Goal: Task Accomplishment & Management: Manage account settings

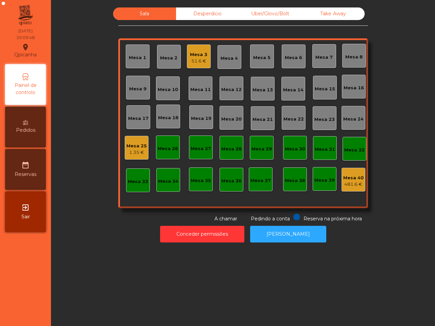
click at [136, 93] on div "Mesa 9" at bounding box center [138, 88] width 24 height 24
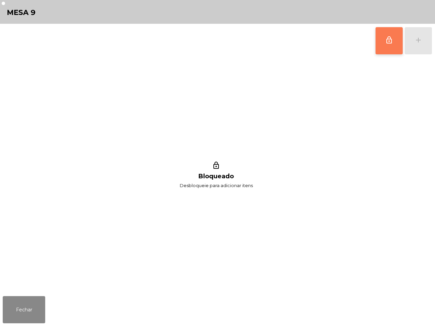
click at [381, 44] on button "lock_outline" at bounding box center [388, 40] width 27 height 27
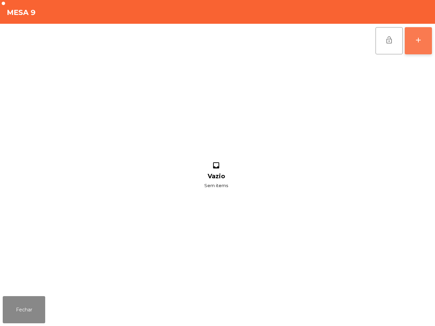
click at [420, 50] on button "add" at bounding box center [417, 40] width 27 height 27
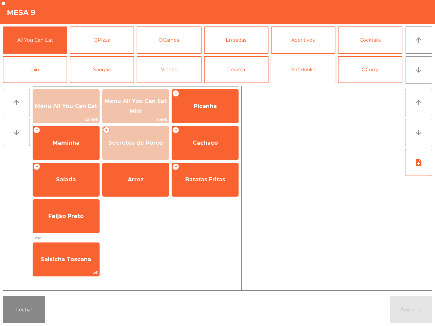
click at [319, 71] on button "Softdrinks" at bounding box center [303, 69] width 65 height 27
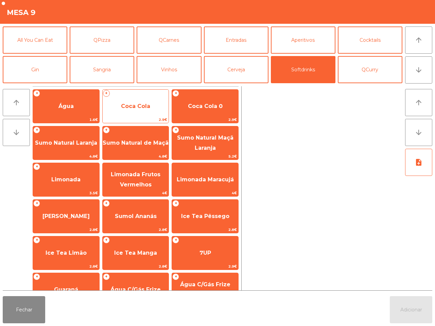
click at [141, 105] on span "Coca Cola" at bounding box center [135, 106] width 29 height 6
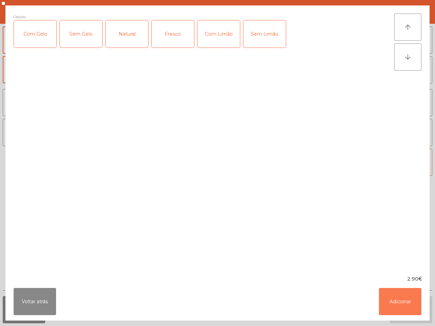
click at [408, 296] on button "Adicionar" at bounding box center [400, 301] width 42 height 27
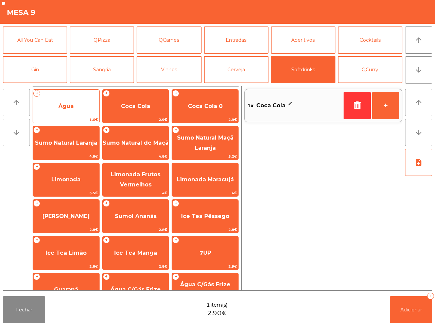
click at [75, 108] on span "Água" at bounding box center [66, 106] width 66 height 18
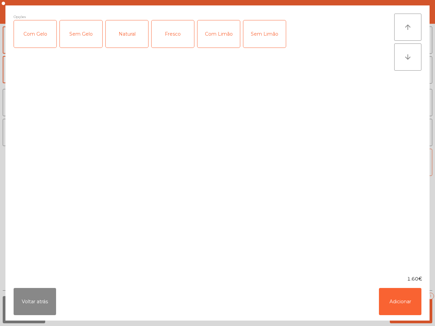
click at [174, 31] on div "Fresco" at bounding box center [172, 33] width 42 height 27
click at [394, 295] on button "Adicionar" at bounding box center [400, 301] width 42 height 27
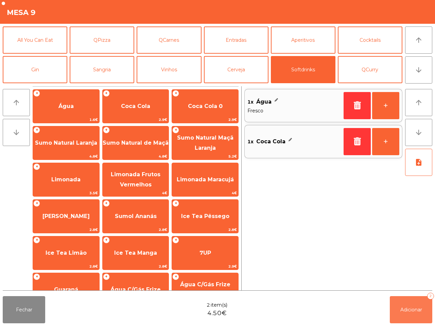
click at [408, 308] on span "Adicionar" at bounding box center [411, 310] width 22 height 6
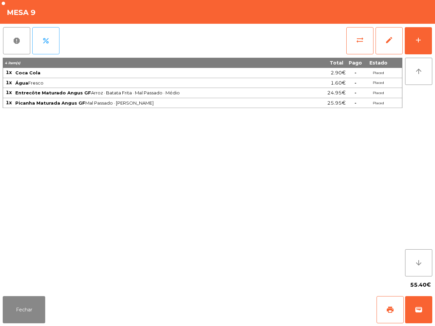
drag, startPoint x: 434, startPoint y: 0, endPoint x: 366, endPoint y: 0, distance: 67.9
click at [434, 0] on div "Mesa 9" at bounding box center [217, 12] width 435 height 24
click at [31, 311] on button "Fechar" at bounding box center [24, 309] width 42 height 27
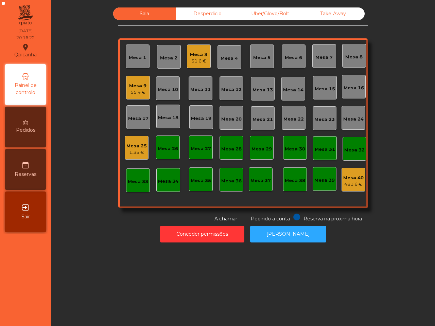
click at [194, 64] on div "51.6 €" at bounding box center [198, 61] width 17 height 7
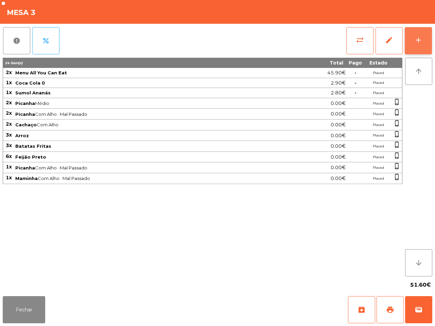
click at [424, 32] on button "add" at bounding box center [417, 40] width 27 height 27
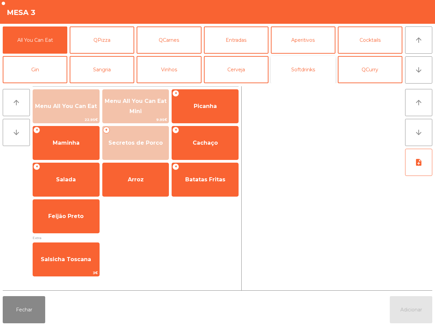
click at [311, 65] on button "Softdrinks" at bounding box center [303, 69] width 65 height 27
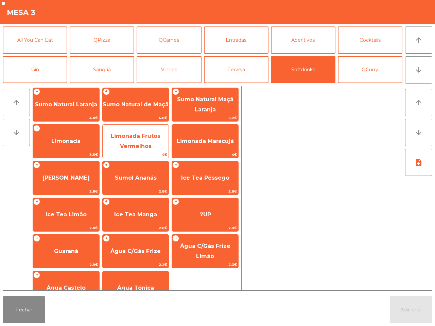
scroll to position [55, 0]
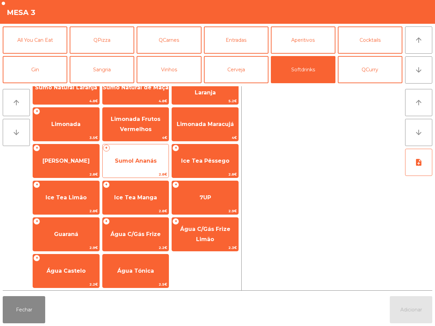
click at [138, 158] on span "Sumol Ananás" at bounding box center [136, 161] width 42 height 6
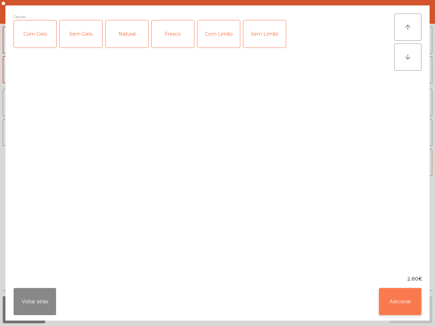
click at [379, 301] on button "Adicionar" at bounding box center [400, 301] width 42 height 27
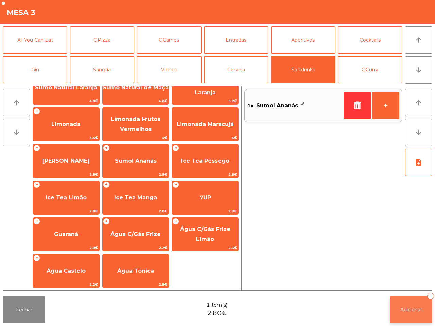
click at [406, 310] on span "Adicionar" at bounding box center [411, 310] width 22 height 6
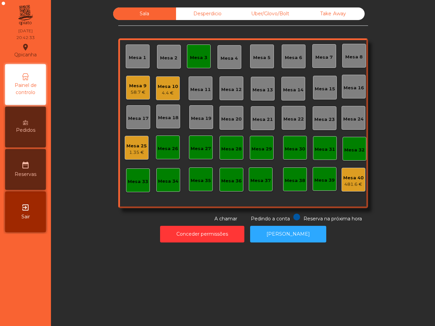
click at [172, 89] on div "Mesa 10" at bounding box center [168, 86] width 20 height 7
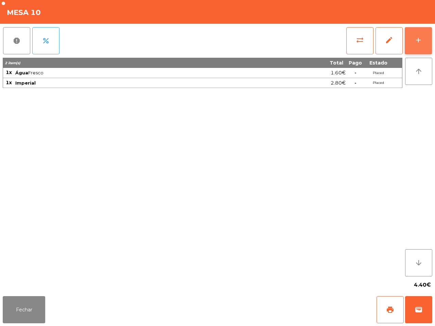
click at [422, 45] on button "add" at bounding box center [417, 40] width 27 height 27
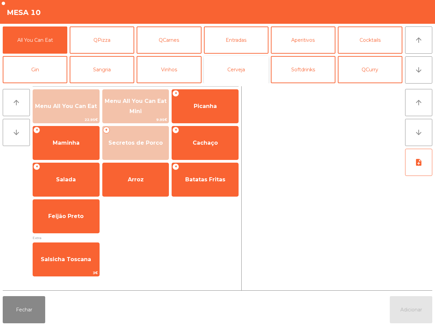
click at [231, 65] on button "Cerveja" at bounding box center [236, 69] width 65 height 27
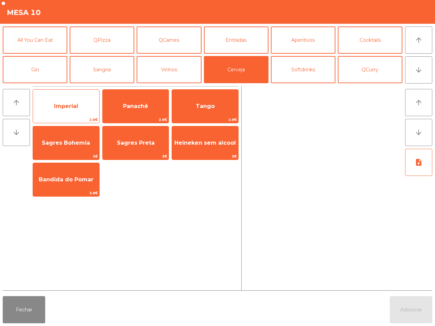
click at [77, 111] on span "Imperial" at bounding box center [66, 106] width 66 height 18
click at [76, 110] on span "Imperial" at bounding box center [66, 106] width 66 height 18
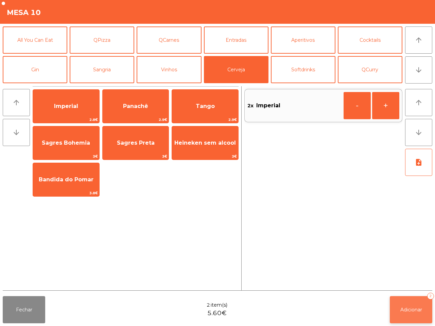
click at [415, 313] on button "Adicionar 2" at bounding box center [410, 309] width 42 height 27
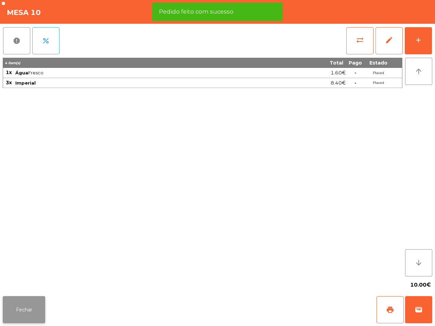
click at [38, 301] on button "Fechar" at bounding box center [24, 309] width 42 height 27
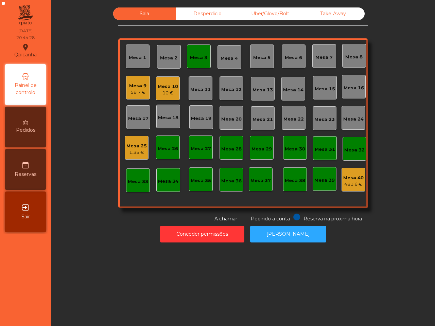
drag, startPoint x: 94, startPoint y: 253, endPoint x: 100, endPoint y: 248, distance: 8.7
click at [97, 253] on div "Sala Desperdicio Uber/Glovo/Bolt Take Away Mesa 1 Mesa 2 Mesa 3 Mesa 4 Mesa 5 M…" at bounding box center [243, 163] width 384 height 326
click at [167, 90] on div "10 €" at bounding box center [168, 93] width 20 height 7
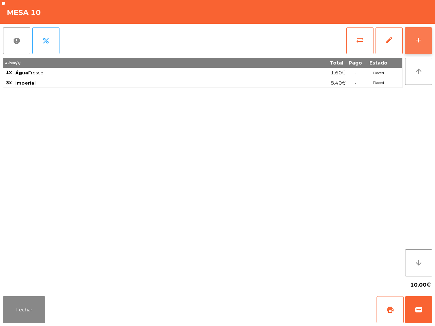
click at [411, 48] on button "add" at bounding box center [417, 40] width 27 height 27
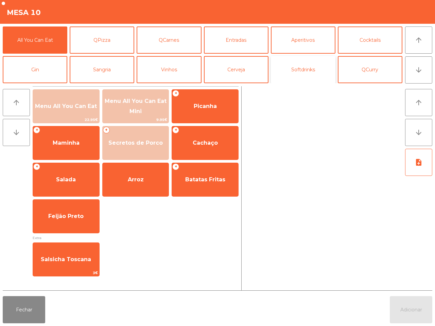
click at [297, 69] on button "Softdrinks" at bounding box center [303, 69] width 65 height 27
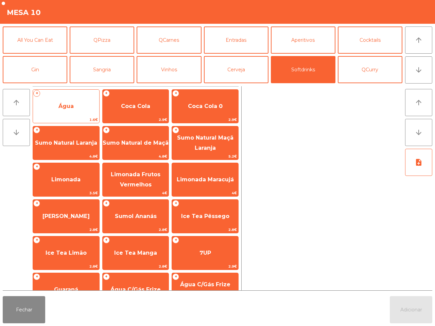
click at [84, 105] on span "Água" at bounding box center [66, 106] width 66 height 18
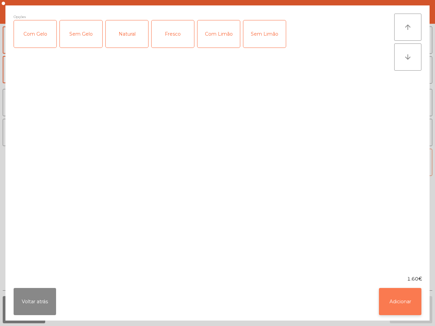
click at [379, 302] on button "Adicionar" at bounding box center [400, 301] width 42 height 27
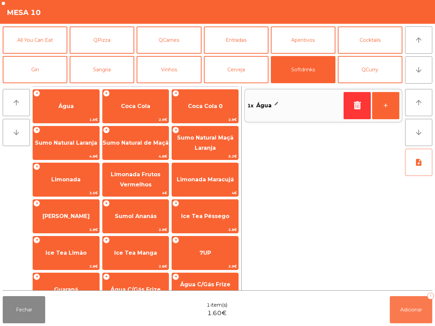
click at [390, 306] on button "Adicionar 1" at bounding box center [410, 309] width 42 height 27
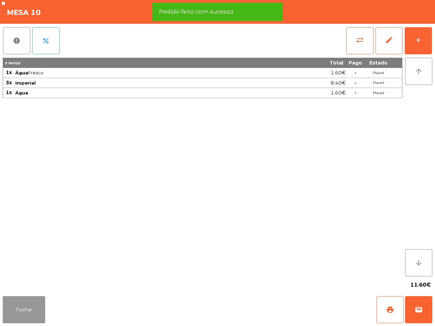
click at [36, 307] on button "Fechar" at bounding box center [24, 309] width 42 height 27
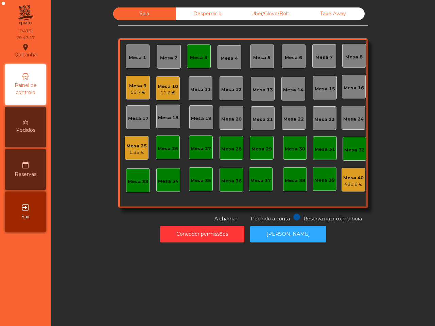
click at [107, 181] on div "Sala Desperdicio Uber/Glovo/Bolt Take Away Mesa 1 Mesa 2 Mesa 3 Mesa 4 [GEOGRAP…" at bounding box center [242, 114] width 365 height 215
click at [167, 98] on div "Mesa 10 11.6 €" at bounding box center [168, 88] width 24 height 24
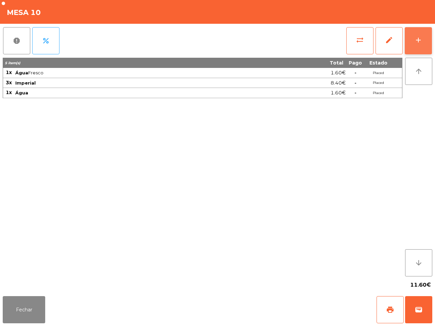
click at [420, 42] on div "add" at bounding box center [418, 40] width 8 height 8
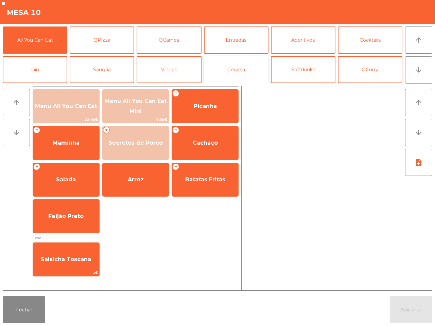
click at [238, 67] on button "Cerveja" at bounding box center [236, 69] width 65 height 27
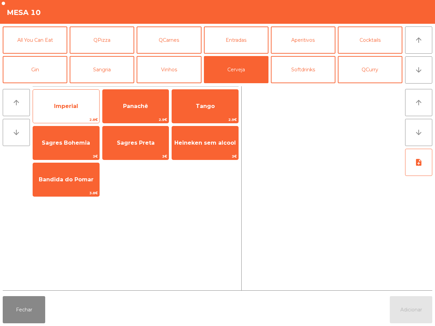
click at [72, 97] on span "Imperial" at bounding box center [66, 106] width 66 height 18
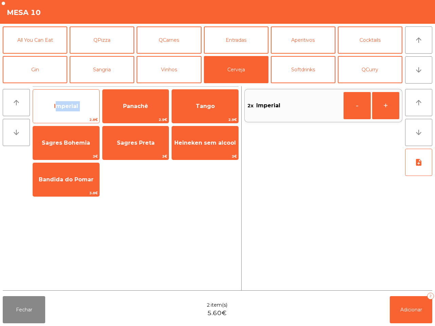
click at [72, 97] on span "Imperial" at bounding box center [66, 106] width 66 height 18
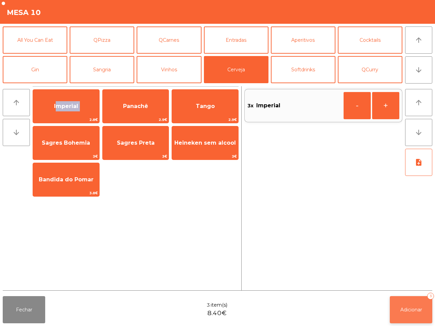
click at [410, 304] on button "Adicionar 3" at bounding box center [410, 309] width 42 height 27
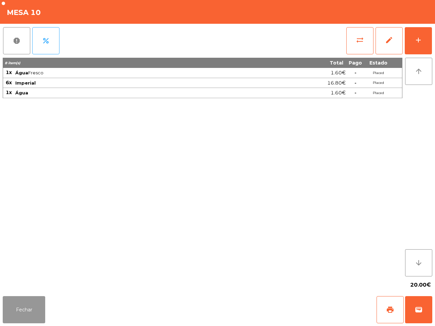
drag, startPoint x: 9, startPoint y: 310, endPoint x: 10, endPoint y: 305, distance: 4.9
click at [10, 310] on button "Fechar" at bounding box center [24, 309] width 42 height 27
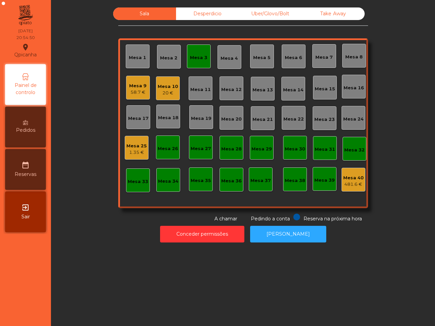
click at [140, 98] on div "Mesa 9 58.7 €" at bounding box center [138, 88] width 24 height 24
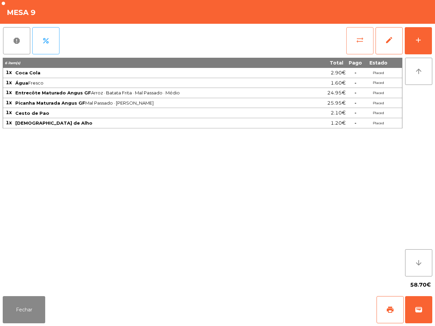
click at [354, 41] on button "sync_alt" at bounding box center [359, 40] width 27 height 27
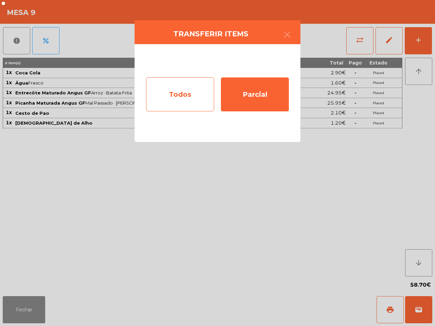
click at [198, 82] on div "Todos" at bounding box center [180, 94] width 68 height 34
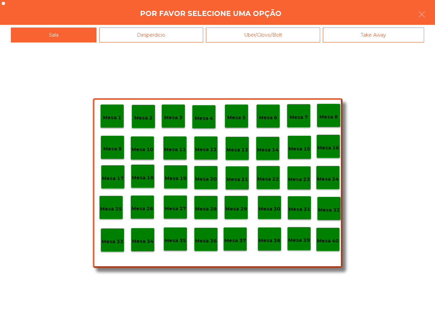
click at [327, 236] on div "Mesa 40" at bounding box center [328, 239] width 22 height 11
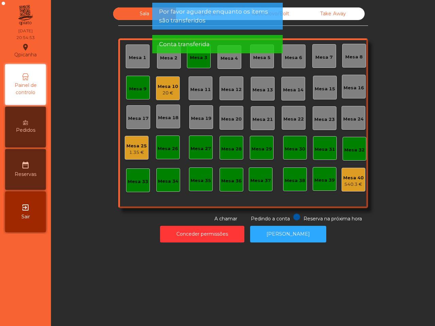
click at [131, 89] on div "Mesa 9" at bounding box center [137, 89] width 17 height 7
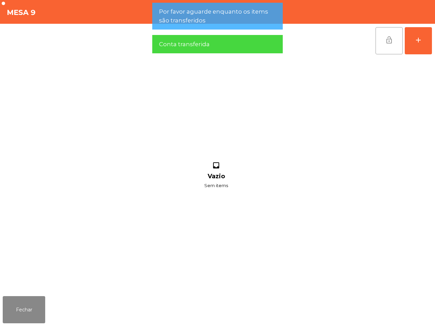
click at [380, 49] on button "lock_open" at bounding box center [388, 40] width 27 height 27
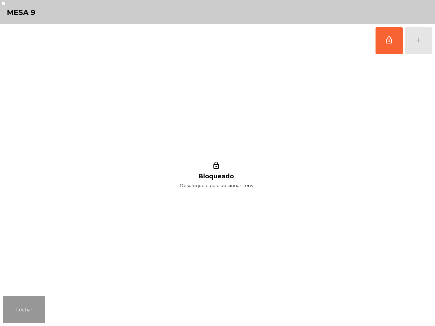
click at [44, 301] on button "Fechar" at bounding box center [24, 309] width 42 height 27
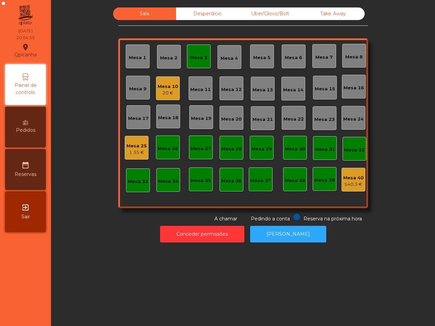
click at [193, 51] on div "Mesa 3" at bounding box center [199, 56] width 24 height 24
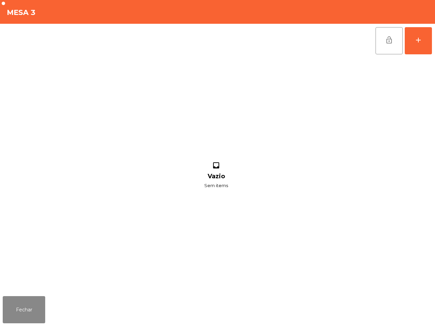
click at [372, 43] on div "lock_open add" at bounding box center [217, 41] width 429 height 34
click at [383, 43] on button "lock_open" at bounding box center [388, 40] width 27 height 27
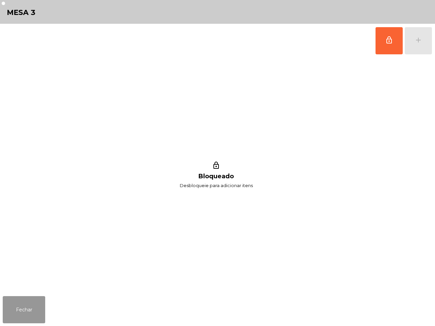
drag, startPoint x: 19, startPoint y: 304, endPoint x: 66, endPoint y: 248, distance: 73.3
click at [19, 304] on button "Fechar" at bounding box center [24, 309] width 42 height 27
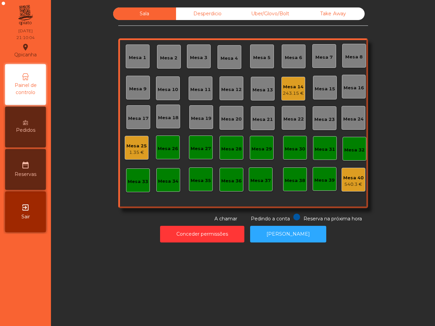
click at [296, 96] on div "243.15 €" at bounding box center [292, 93] width 21 height 7
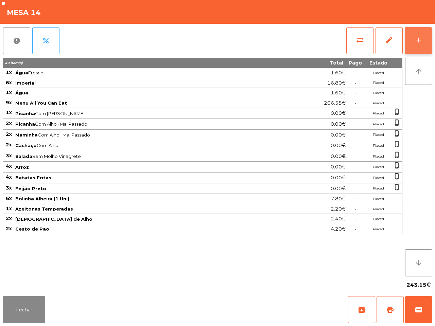
click at [408, 50] on button "add" at bounding box center [417, 40] width 27 height 27
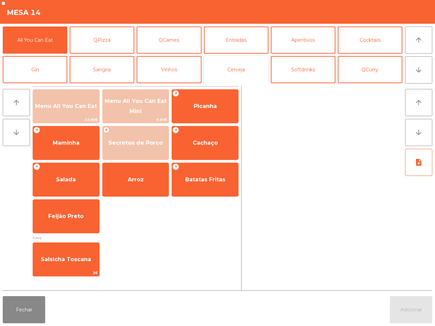
click at [241, 71] on button "Cerveja" at bounding box center [236, 69] width 65 height 27
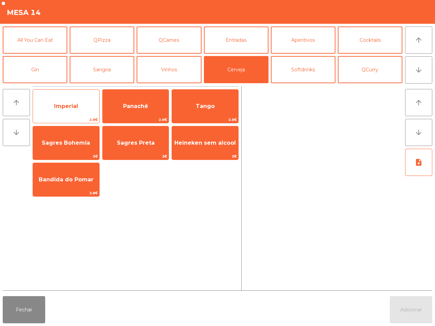
click at [92, 108] on span "Imperial" at bounding box center [66, 106] width 66 height 18
click at [91, 108] on span "Imperial" at bounding box center [66, 106] width 66 height 18
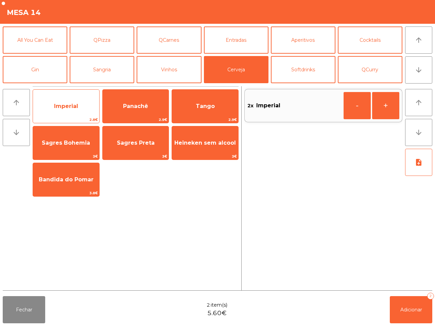
click at [90, 108] on span "Imperial" at bounding box center [66, 106] width 66 height 18
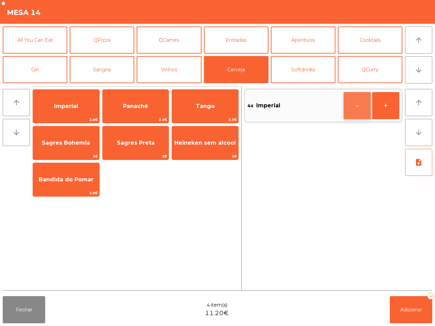
click at [351, 105] on button "-" at bounding box center [356, 105] width 27 height 27
click at [296, 66] on button "Softdrinks" at bounding box center [303, 69] width 65 height 27
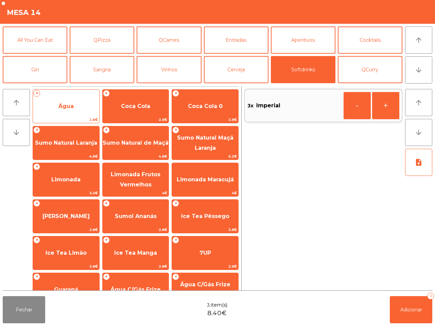
click at [81, 107] on span "Água" at bounding box center [66, 106] width 66 height 18
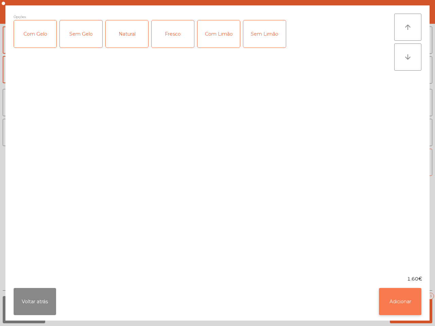
click at [401, 296] on button "Adicionar" at bounding box center [400, 301] width 42 height 27
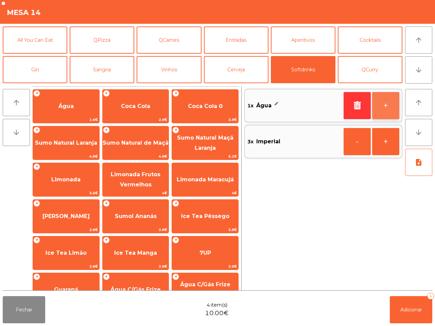
click at [377, 107] on button "+" at bounding box center [385, 105] width 27 height 27
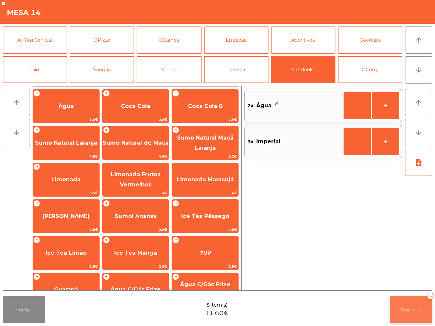
click at [398, 308] on button "Adicionar 5" at bounding box center [410, 309] width 42 height 27
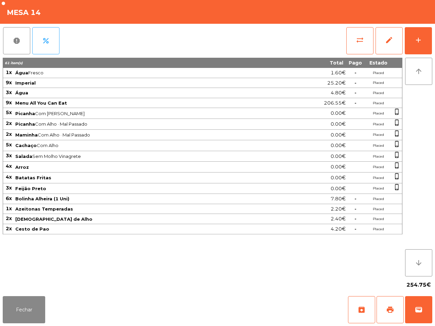
click at [335, 201] on span "7.80€" at bounding box center [337, 198] width 15 height 9
click at [25, 309] on button "Fechar" at bounding box center [24, 309] width 42 height 27
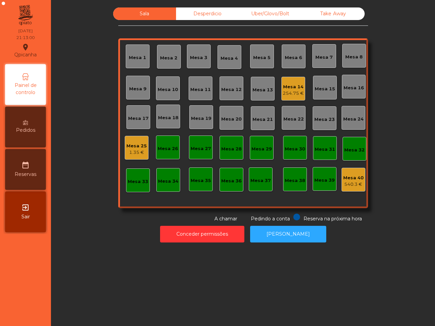
drag, startPoint x: 198, startPoint y: 9, endPoint x: 211, endPoint y: 10, distance: 14.0
click at [198, 10] on div "Desperdicio" at bounding box center [207, 13] width 63 height 13
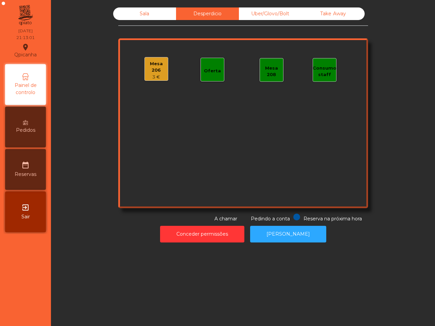
click at [271, 19] on div "Uber/Glovo/Bolt" at bounding box center [270, 13] width 63 height 13
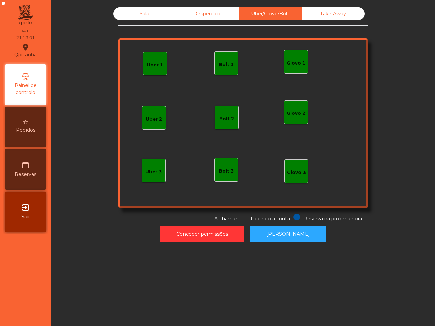
click at [315, 18] on div "Take Away" at bounding box center [332, 13] width 63 height 13
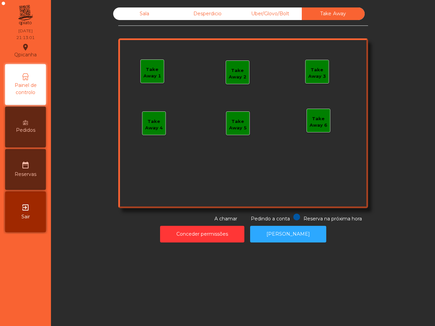
click at [213, 13] on div "Desperdicio" at bounding box center [207, 13] width 63 height 13
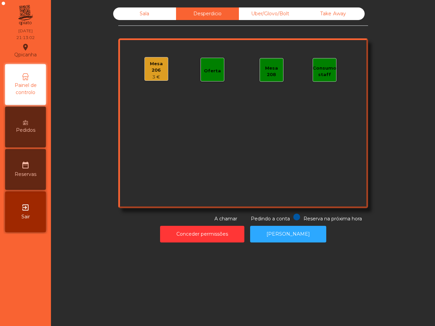
click at [147, 65] on div "Mesa 206" at bounding box center [156, 66] width 23 height 13
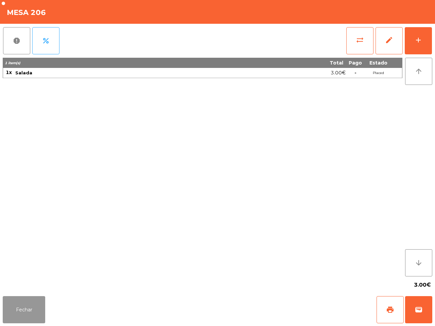
drag, startPoint x: 37, startPoint y: 317, endPoint x: 36, endPoint y: 310, distance: 7.7
click at [38, 318] on button "Fechar" at bounding box center [24, 309] width 42 height 27
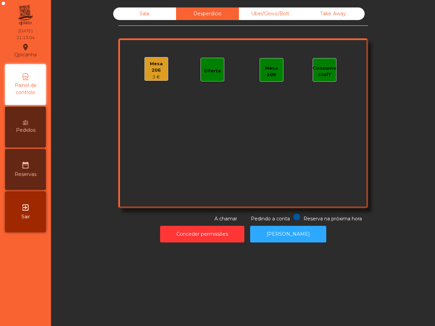
click at [148, 16] on div "Sala" at bounding box center [144, 13] width 63 height 13
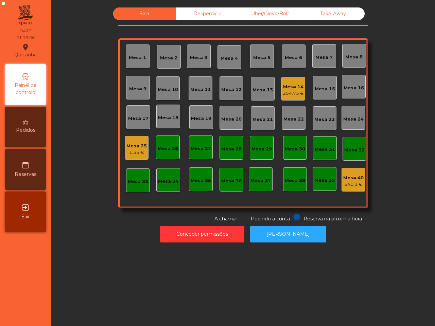
click at [127, 148] on div "Mesa 25" at bounding box center [136, 146] width 20 height 7
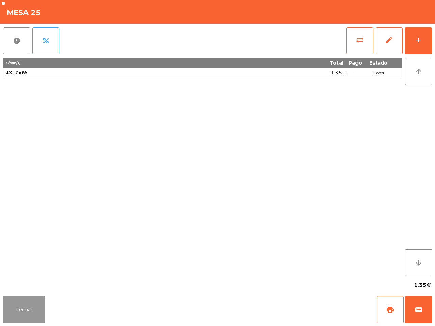
drag, startPoint x: 30, startPoint y: 310, endPoint x: 122, endPoint y: 239, distance: 116.2
click at [31, 310] on button "Fechar" at bounding box center [24, 309] width 42 height 27
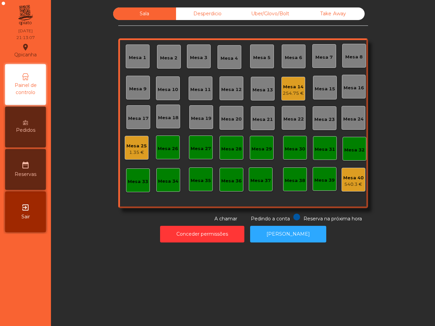
click at [293, 89] on div "Mesa 14" at bounding box center [292, 87] width 21 height 7
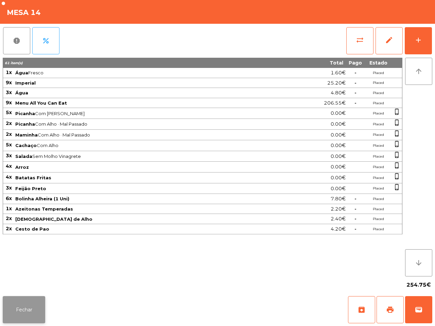
click at [28, 305] on button "Fechar" at bounding box center [24, 309] width 42 height 27
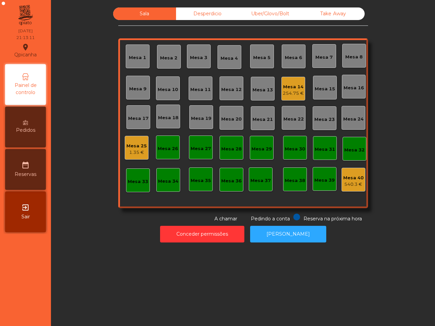
click at [345, 176] on div "Mesa 40" at bounding box center [353, 177] width 20 height 7
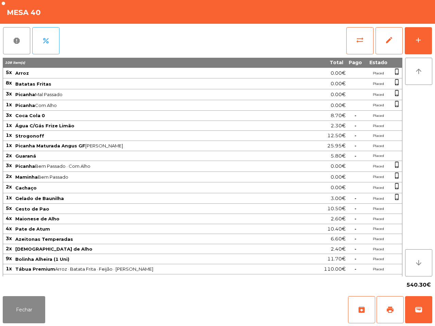
scroll to position [212, 0]
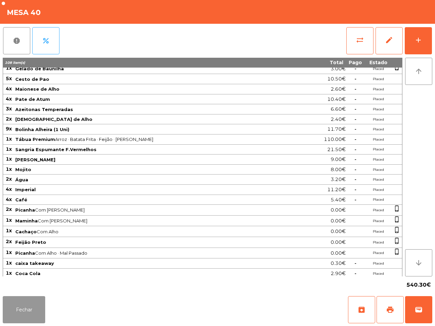
click at [27, 301] on button "Fechar" at bounding box center [24, 309] width 42 height 27
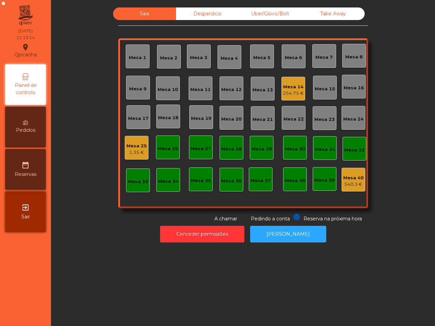
click at [291, 93] on div "254.75 €" at bounding box center [292, 93] width 21 height 7
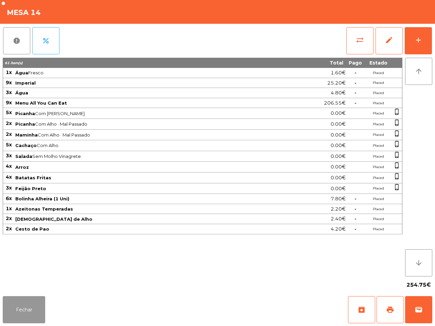
click at [43, 302] on button "Fechar" at bounding box center [24, 309] width 42 height 27
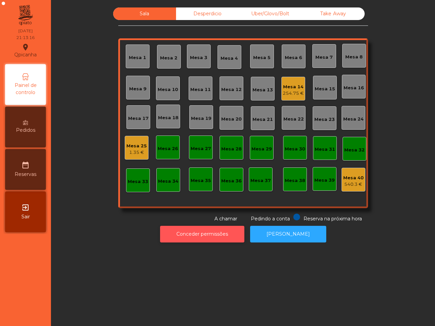
click at [210, 230] on button "Conceder permissões" at bounding box center [202, 234] width 84 height 17
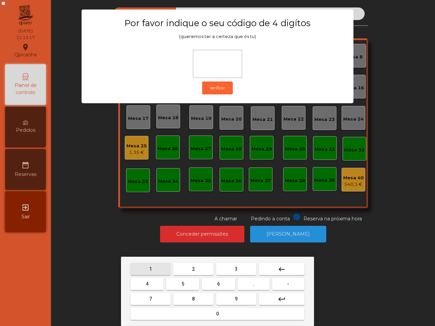
click at [147, 272] on button "1" at bounding box center [150, 269] width 40 height 12
click at [239, 296] on button "9" at bounding box center [236, 299] width 40 height 12
drag, startPoint x: 154, startPoint y: 282, endPoint x: 157, endPoint y: 285, distance: 4.3
click at [155, 282] on button "4" at bounding box center [146, 284] width 33 height 12
click at [221, 309] on button "0" at bounding box center [217, 314] width 174 height 12
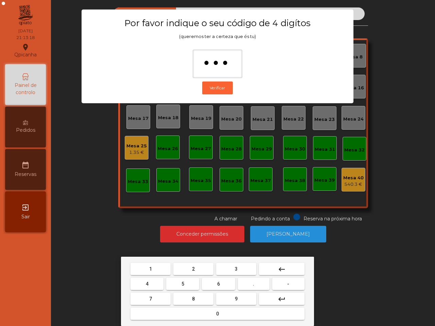
type input "****"
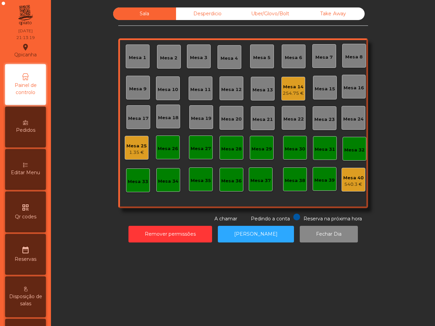
click at [205, 6] on div "Sala Desperdicio Uber/Glovo/Bolt Take Away Mesa 1 Mesa 2 Mesa 3 Mesa 4 Mesa 5 M…" at bounding box center [242, 125] width 375 height 242
click at [202, 14] on div "Desperdicio" at bounding box center [207, 13] width 63 height 13
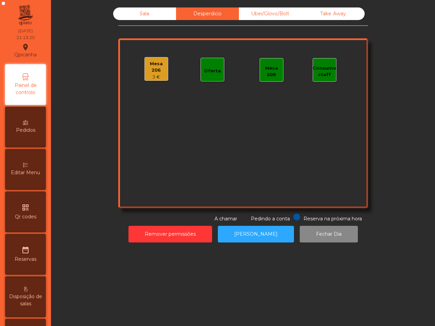
click at [160, 80] on div "Mesa 206 3 €" at bounding box center [156, 69] width 24 height 24
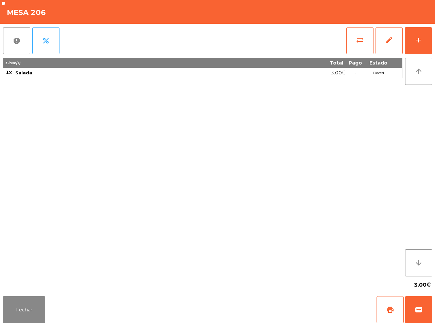
click at [31, 37] on div "report percent" at bounding box center [31, 41] width 57 height 34
click at [22, 40] on button "report" at bounding box center [16, 40] width 27 height 27
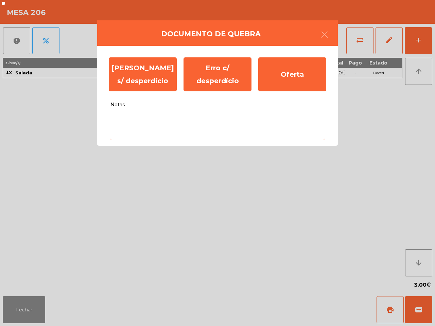
click at [176, 130] on textarea "Notas" at bounding box center [217, 126] width 214 height 28
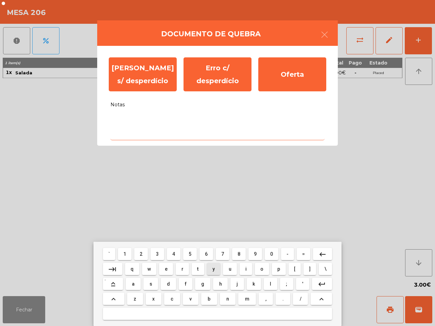
type textarea "*"
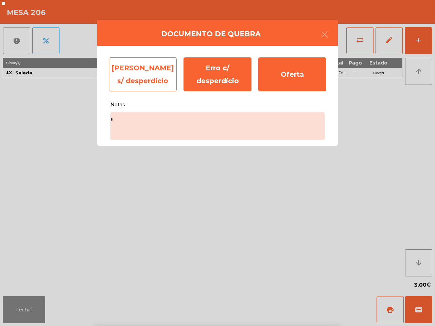
click at [144, 73] on div "[PERSON_NAME] s/ desperdício" at bounding box center [143, 74] width 68 height 34
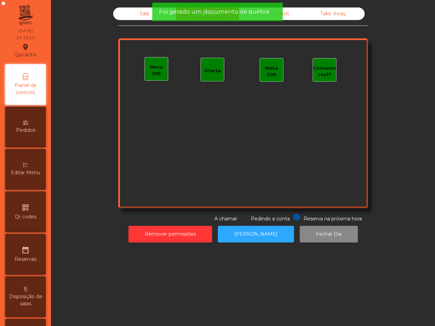
click at [271, 7] on div "Foi gerado um documento de quebra" at bounding box center [217, 11] width 117 height 8
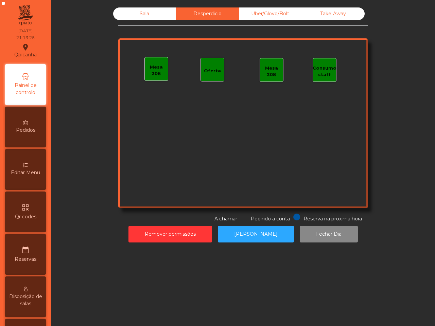
click at [274, 11] on div "Uber/Glovo/Bolt" at bounding box center [270, 13] width 63 height 13
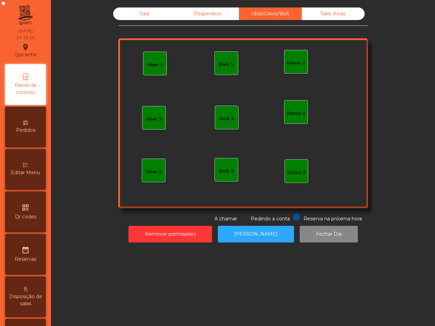
click at [311, 10] on div "Take Away" at bounding box center [332, 13] width 63 height 13
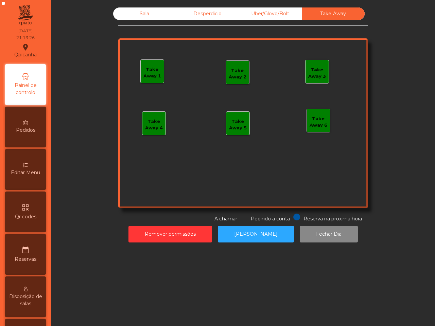
click at [229, 10] on div "Desperdicio" at bounding box center [207, 13] width 63 height 13
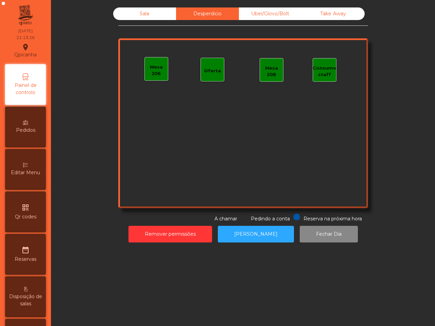
click at [160, 15] on div "Sala" at bounding box center [144, 13] width 63 height 13
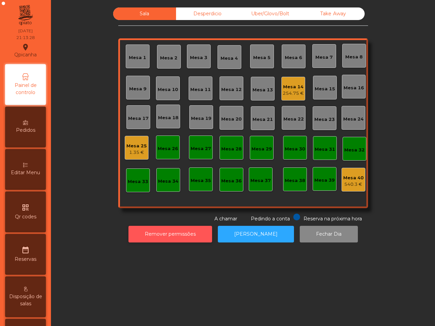
click at [171, 232] on button "Remover permissões" at bounding box center [170, 234] width 84 height 17
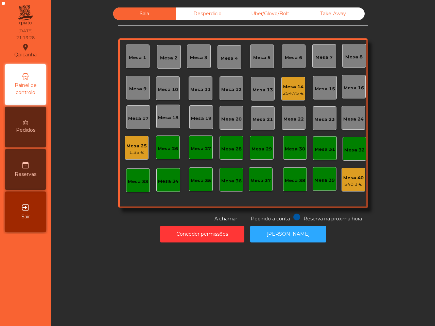
click at [120, 235] on div "Conceder permissões Abrir [PERSON_NAME]" at bounding box center [242, 233] width 365 height 23
click at [281, 93] on div "Mesa 14 254.75 €" at bounding box center [293, 89] width 24 height 24
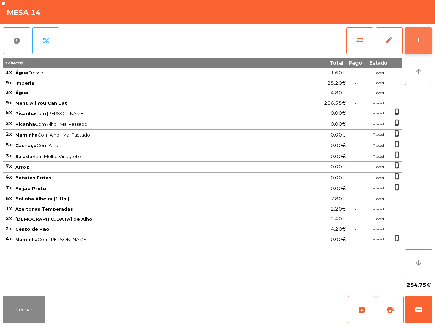
click at [412, 44] on button "add" at bounding box center [417, 40] width 27 height 27
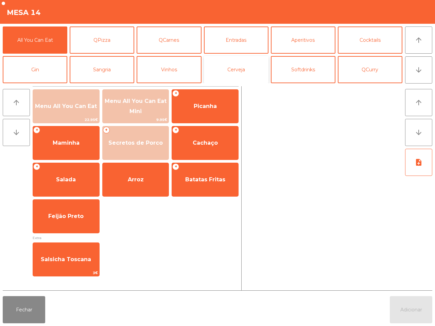
click at [261, 74] on button "Cerveja" at bounding box center [236, 69] width 65 height 27
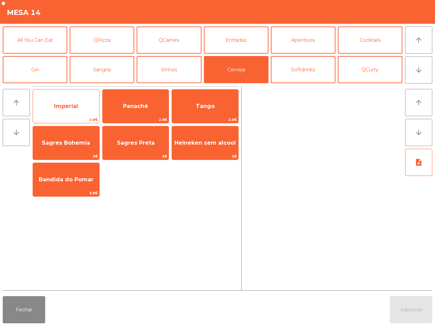
click at [89, 103] on span "Imperial" at bounding box center [66, 106] width 66 height 18
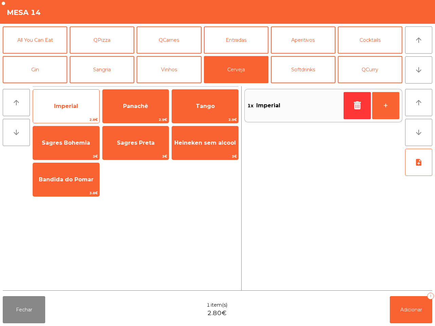
click at [89, 103] on span "Imperial" at bounding box center [66, 106] width 66 height 18
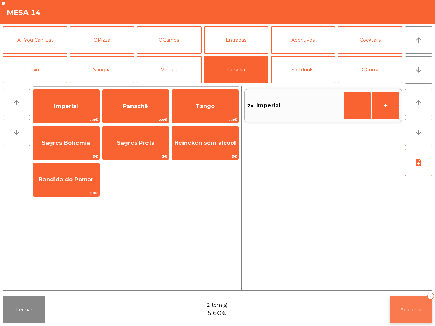
click at [419, 302] on button "Adicionar 2" at bounding box center [410, 309] width 42 height 27
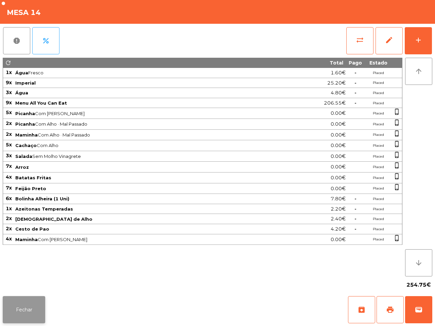
click at [15, 308] on button "Fechar" at bounding box center [24, 309] width 42 height 27
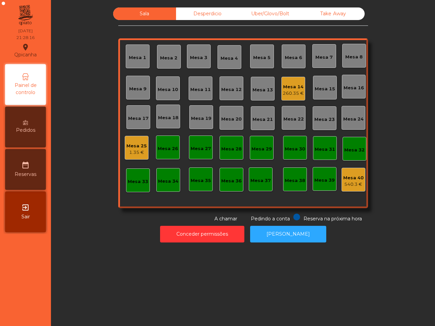
click at [56, 167] on div "Sala Desperdicio Uber/Glovo/Bolt Take Away Mesa 1 Mesa 2 Mesa 3 Mesa 4 Mesa 5 M…" at bounding box center [242, 126] width 375 height 238
click at [282, 87] on div "Mesa 14" at bounding box center [292, 87] width 21 height 7
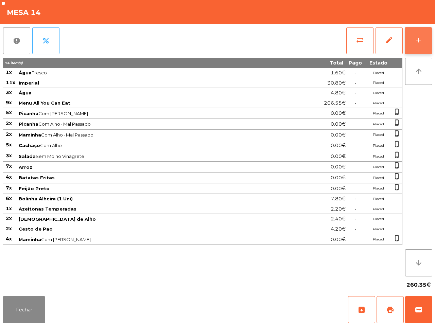
click at [422, 31] on button "add" at bounding box center [417, 40] width 27 height 27
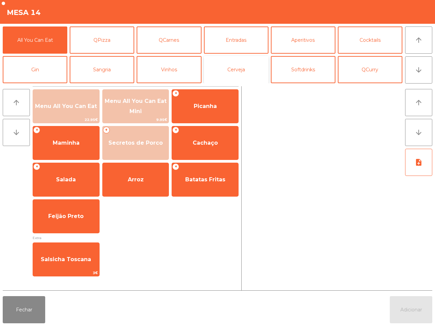
click at [238, 65] on button "Cerveja" at bounding box center [236, 69] width 65 height 27
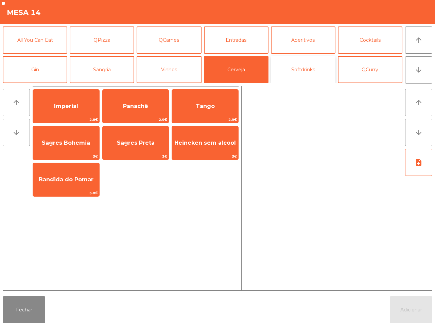
click at [313, 74] on button "Softdrinks" at bounding box center [303, 69] width 65 height 27
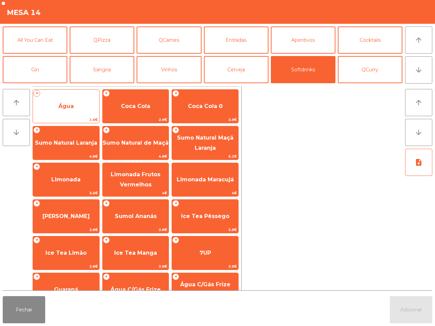
click at [70, 106] on span "Água" at bounding box center [65, 106] width 15 height 6
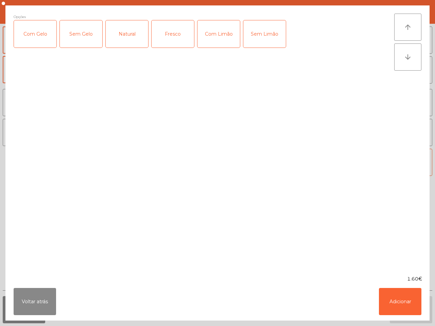
click at [423, 313] on div "Voltar atrás Adicionar" at bounding box center [217, 301] width 424 height 38
click at [411, 303] on button "Adicionar" at bounding box center [400, 301] width 42 height 27
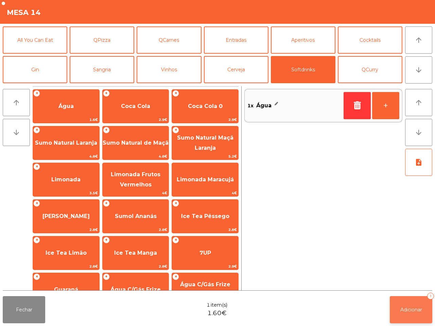
click at [410, 307] on span "Adicionar" at bounding box center [411, 310] width 22 height 6
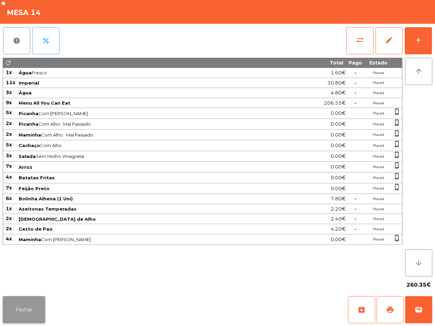
drag, startPoint x: 0, startPoint y: 310, endPoint x: 7, endPoint y: 310, distance: 7.5
click at [2, 311] on div "Fechar archive print wallet" at bounding box center [217, 309] width 435 height 33
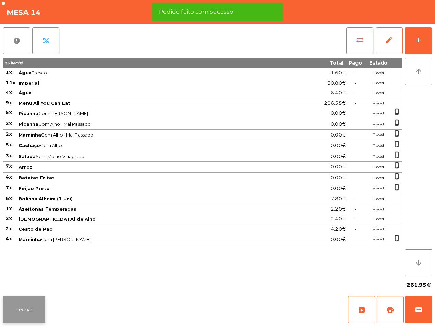
click at [15, 311] on button "Fechar" at bounding box center [24, 309] width 42 height 27
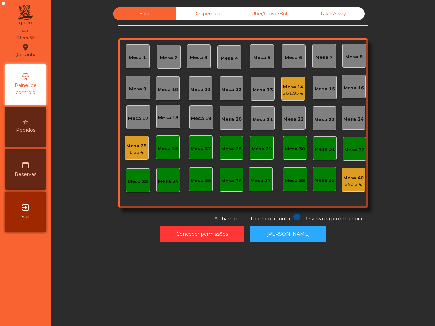
drag, startPoint x: 15, startPoint y: 311, endPoint x: 24, endPoint y: 306, distance: 10.5
click at [15, 311] on nav "Qpicanha location_on [DATE] 21:44:50 Painel de controlo Pedidos date_range Rese…" at bounding box center [25, 163] width 51 height 326
click at [285, 95] on div "261.95 €" at bounding box center [292, 93] width 21 height 7
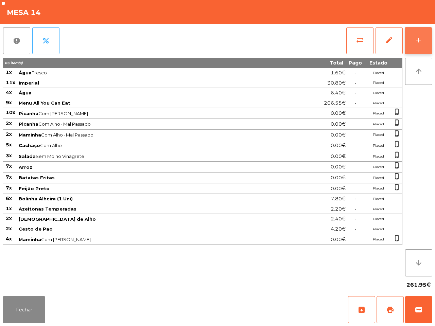
click at [418, 37] on div "add" at bounding box center [418, 40] width 8 height 8
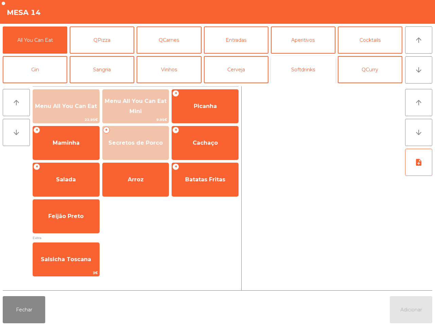
click at [301, 56] on button "Softdrinks" at bounding box center [303, 69] width 65 height 27
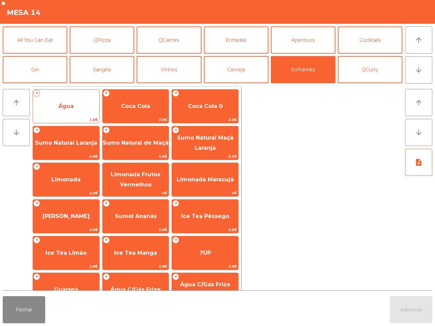
click at [91, 106] on span "Água" at bounding box center [66, 106] width 66 height 18
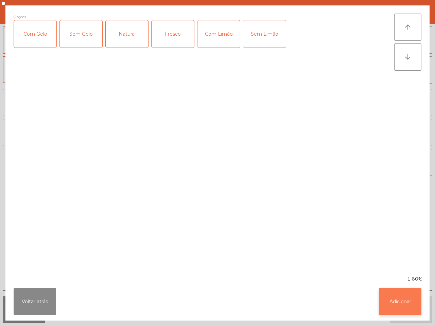
click at [408, 304] on button "Adicionar" at bounding box center [400, 301] width 42 height 27
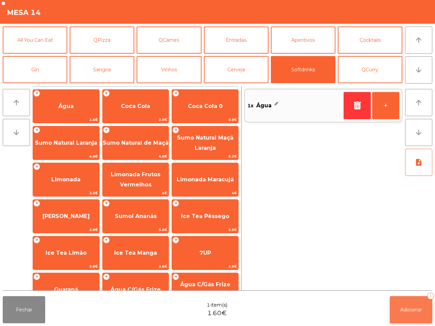
click at [420, 310] on span "Adicionar" at bounding box center [411, 310] width 22 height 6
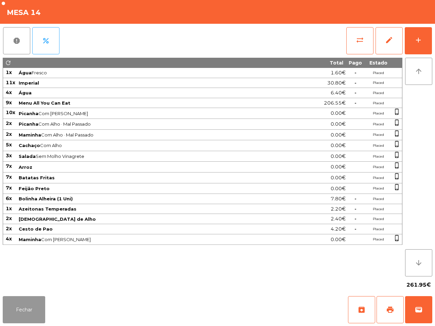
click at [26, 318] on button "Fechar" at bounding box center [24, 309] width 42 height 27
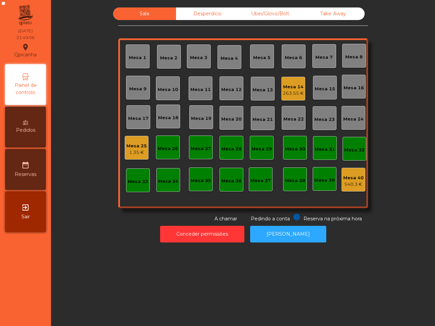
click at [26, 316] on nav "Qpicanha location_on [DATE] 21:49:06 Painel de controlo Pedidos date_range Rese…" at bounding box center [25, 163] width 51 height 326
click at [286, 91] on div "263.55 €" at bounding box center [292, 93] width 21 height 7
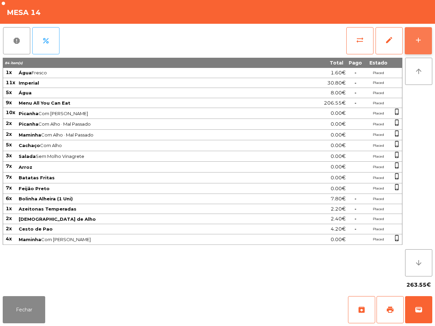
click at [423, 36] on button "add" at bounding box center [417, 40] width 27 height 27
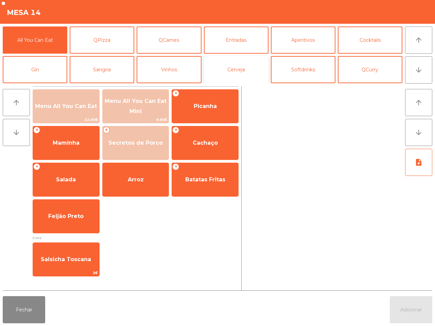
click at [247, 71] on button "Cerveja" at bounding box center [236, 69] width 65 height 27
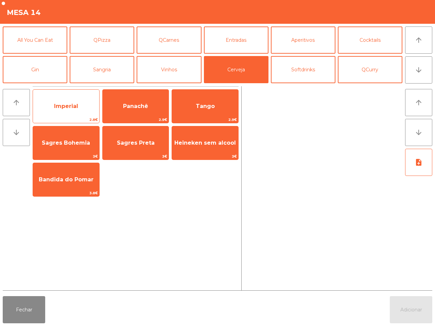
click at [85, 106] on span "Imperial" at bounding box center [66, 106] width 66 height 18
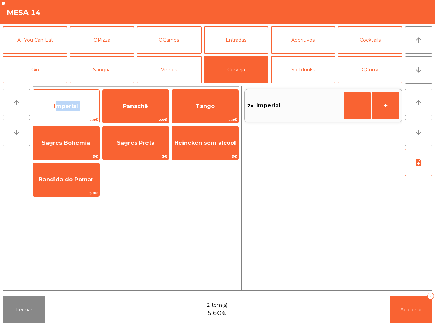
click at [85, 106] on span "Imperial" at bounding box center [66, 106] width 66 height 18
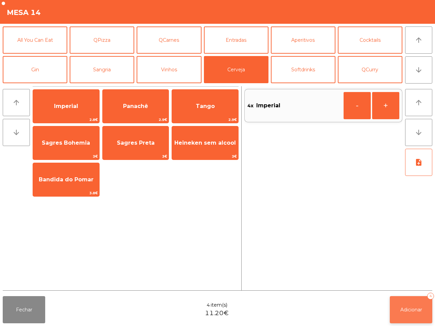
click at [407, 308] on span "Adicionar" at bounding box center [411, 310] width 22 height 6
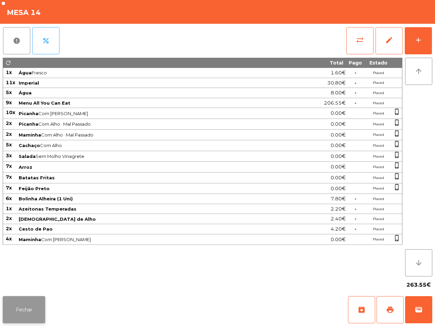
click at [36, 314] on button "Fechar" at bounding box center [24, 309] width 42 height 27
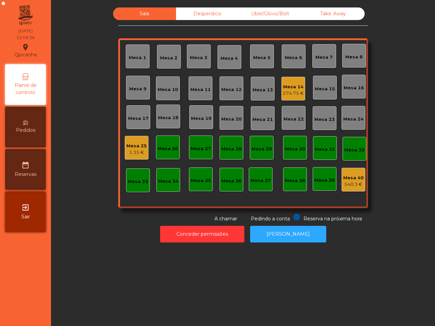
click at [126, 148] on div "Mesa 25" at bounding box center [136, 146] width 20 height 7
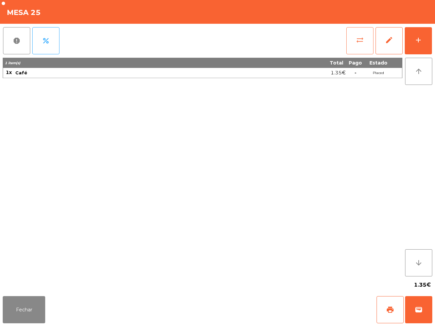
click at [357, 43] on span "sync_alt" at bounding box center [359, 40] width 8 height 8
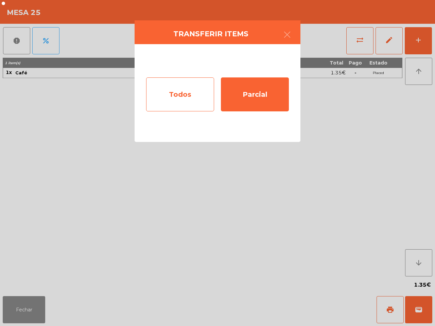
click at [155, 102] on div "Todos" at bounding box center [180, 94] width 68 height 34
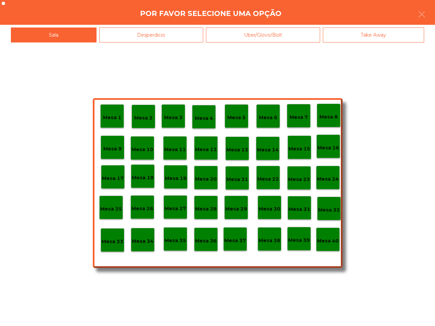
click at [138, 148] on p "Mesa 10" at bounding box center [142, 150] width 22 height 8
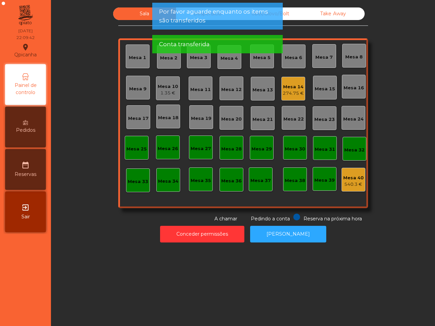
click at [162, 89] on div "Mesa 10" at bounding box center [168, 86] width 20 height 7
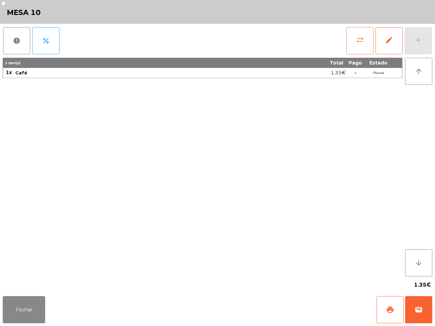
click at [356, 43] on span "sync_alt" at bounding box center [359, 40] width 8 height 8
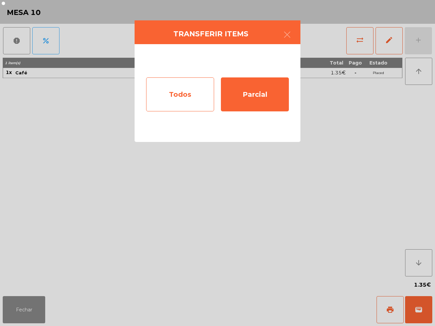
click at [188, 98] on div "Todos" at bounding box center [180, 94] width 68 height 34
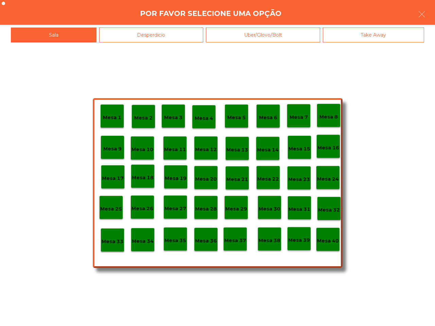
click at [275, 148] on p "Mesa 14" at bounding box center [268, 150] width 22 height 8
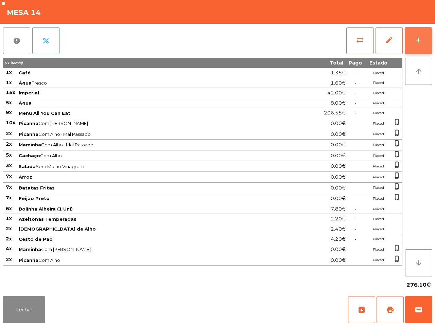
click at [419, 43] on div "add" at bounding box center [418, 40] width 8 height 8
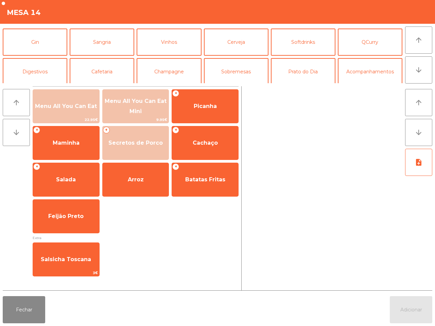
scroll to position [42, 0]
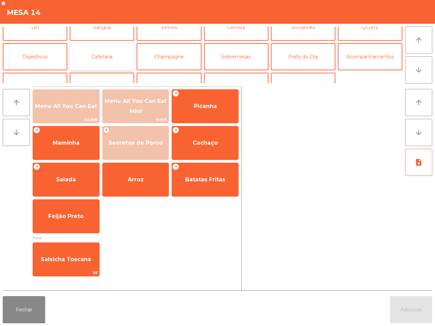
click at [112, 49] on button "Cafetaria" at bounding box center [102, 56] width 65 height 27
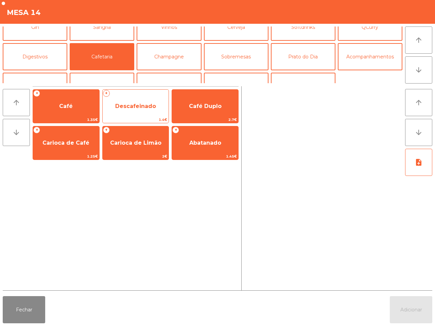
click at [133, 108] on span "Descafeinado" at bounding box center [135, 106] width 41 height 6
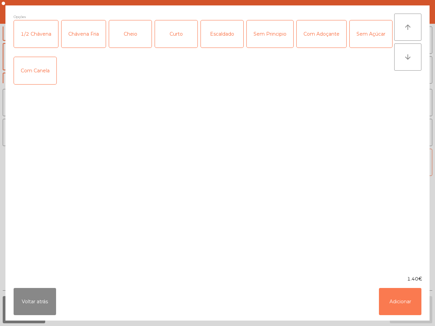
click at [408, 302] on button "Adicionar" at bounding box center [400, 301] width 42 height 27
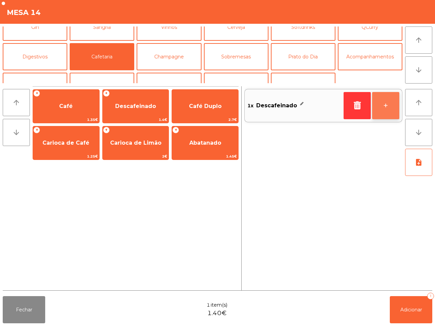
click at [375, 106] on button "+" at bounding box center [385, 105] width 27 height 27
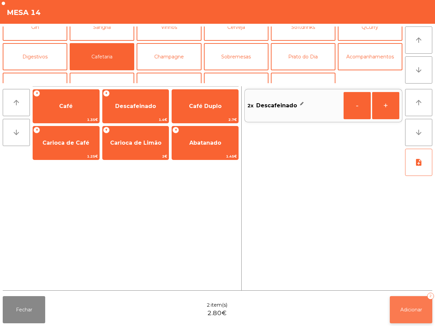
click at [403, 315] on button "Adicionar 2" at bounding box center [410, 309] width 42 height 27
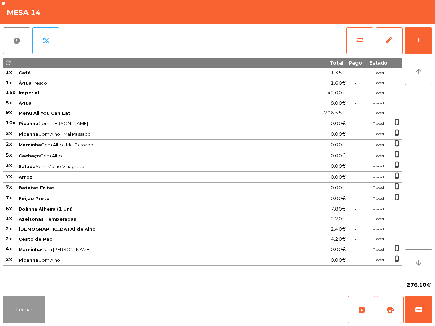
click at [30, 303] on button "Fechar" at bounding box center [24, 309] width 42 height 27
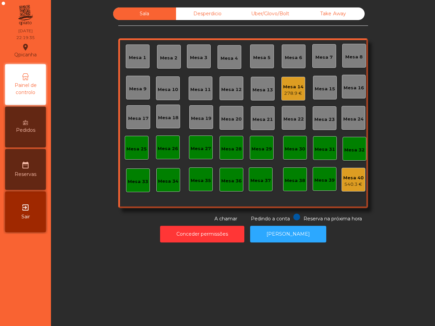
click at [289, 92] on div "278.9 €" at bounding box center [293, 93] width 20 height 7
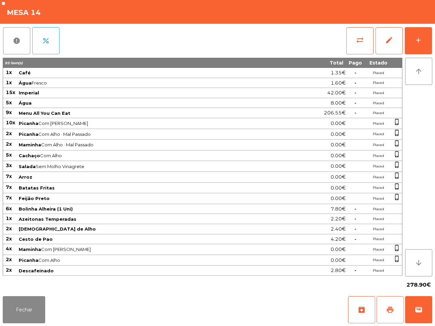
click at [393, 315] on button "print" at bounding box center [389, 309] width 27 height 27
click at [16, 321] on button "Fechar" at bounding box center [24, 309] width 42 height 27
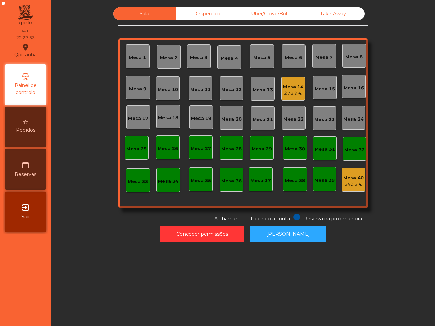
drag, startPoint x: 0, startPoint y: 0, endPoint x: 141, endPoint y: 252, distance: 288.9
click at [141, 252] on div "Sala Desperdicio Uber/Glovo/Bolt Take Away Mesa 1 Mesa 2 Mesa 3 Mesa 4 Mesa 5 M…" at bounding box center [243, 163] width 384 height 326
click at [291, 97] on div "Mesa 14 278.9 €" at bounding box center [293, 89] width 24 height 24
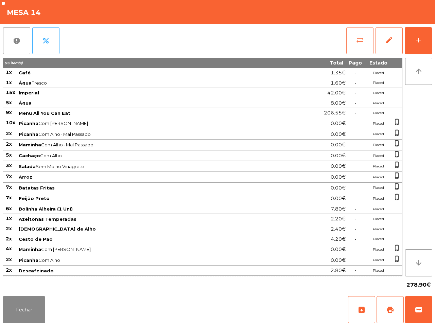
click at [352, 43] on button "sync_alt" at bounding box center [359, 40] width 27 height 27
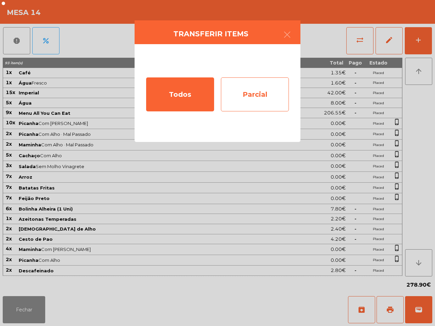
click at [245, 89] on div "Parcial" at bounding box center [255, 94] width 68 height 34
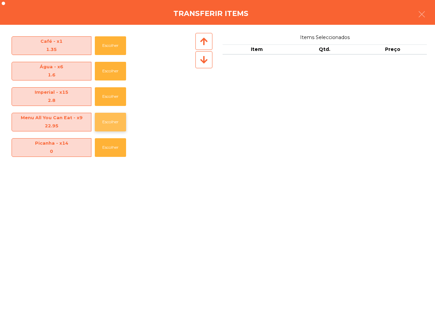
click at [111, 118] on button "Escolher" at bounding box center [110, 122] width 31 height 19
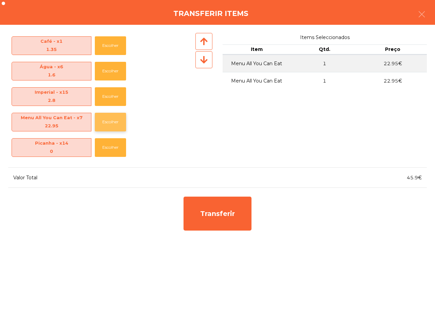
click at [111, 118] on button "Escolher" at bounding box center [110, 122] width 31 height 19
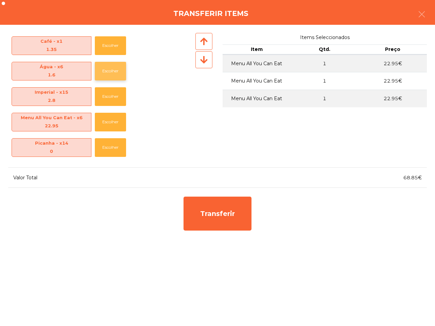
click at [110, 70] on button "Escolher" at bounding box center [110, 71] width 31 height 19
click at [109, 90] on button "Escolher" at bounding box center [110, 96] width 31 height 19
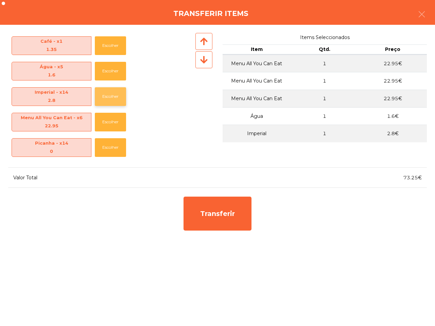
click at [109, 90] on button "Escolher" at bounding box center [110, 96] width 31 height 19
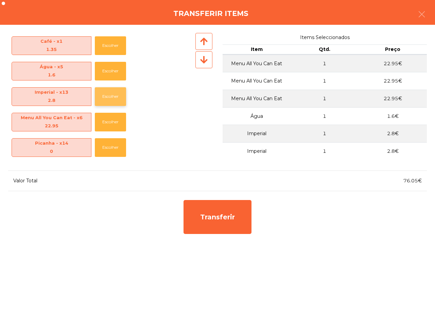
click at [109, 90] on button "Escolher" at bounding box center [110, 96] width 31 height 19
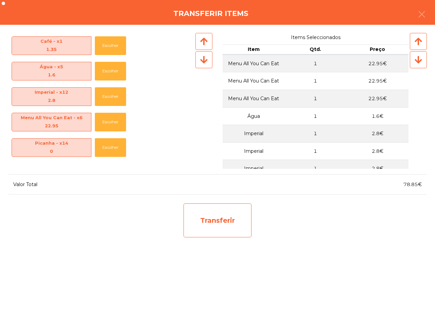
click at [225, 231] on div "Transferir" at bounding box center [217, 220] width 68 height 34
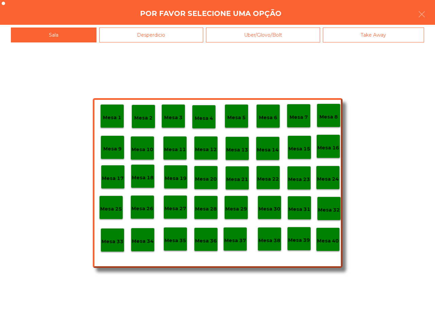
click at [119, 205] on p "Mesa 25" at bounding box center [111, 209] width 22 height 8
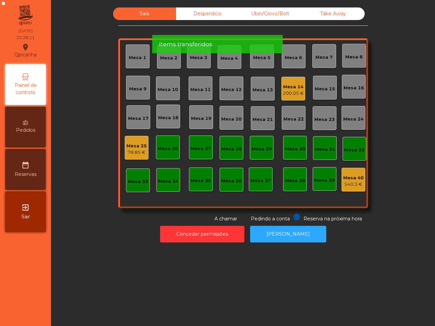
click at [286, 93] on div "200.05 €" at bounding box center [292, 93] width 21 height 7
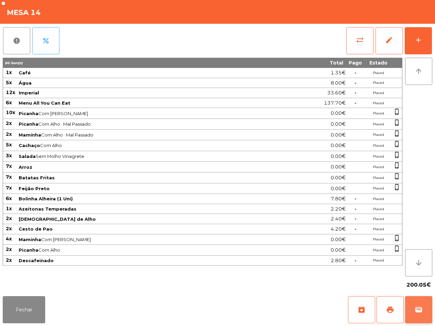
click at [421, 306] on span "wallet" at bounding box center [418, 310] width 8 height 8
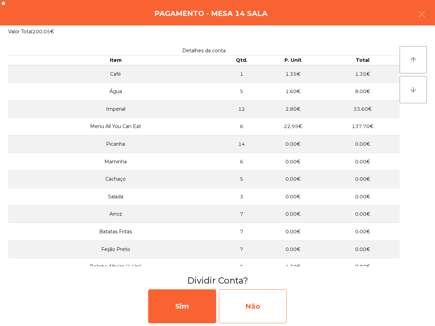
click at [252, 309] on div "Não" at bounding box center [253, 306] width 68 height 34
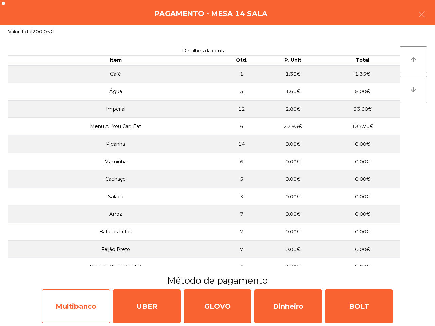
click at [88, 296] on div "Multibanco" at bounding box center [76, 306] width 68 height 34
select select "**"
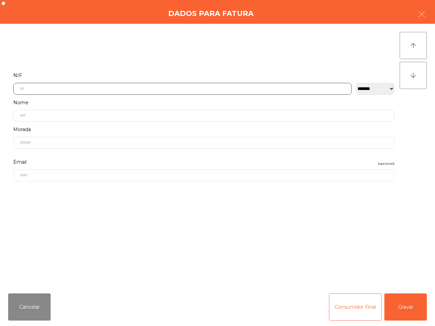
click at [104, 90] on input "text" at bounding box center [182, 89] width 338 height 12
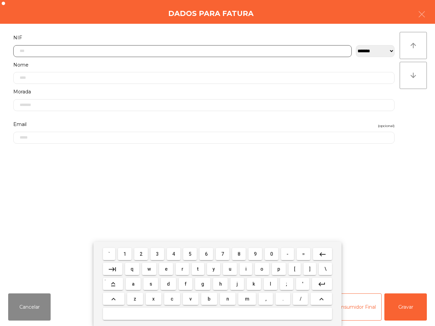
scroll to position [38, 0]
drag, startPoint x: 188, startPoint y: 256, endPoint x: 232, endPoint y: 253, distance: 43.9
click at [188, 256] on button "5" at bounding box center [190, 254] width 14 height 12
click at [270, 254] on span "0" at bounding box center [271, 253] width 3 height 5
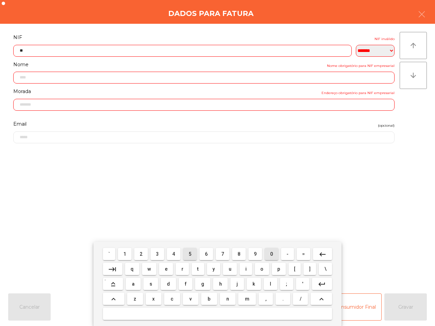
click at [235, 253] on button "8" at bounding box center [239, 254] width 14 height 12
click at [156, 250] on button "3" at bounding box center [157, 254] width 14 height 12
click at [206, 253] on span "6" at bounding box center [206, 253] width 3 height 5
click at [225, 253] on button "7" at bounding box center [223, 254] width 14 height 12
click at [194, 253] on button "5" at bounding box center [190, 254] width 14 height 12
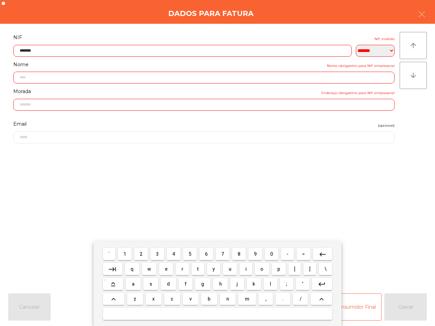
click at [209, 253] on button "6" at bounding box center [206, 254] width 14 height 12
click at [192, 253] on button "5" at bounding box center [190, 254] width 14 height 12
type input "*********"
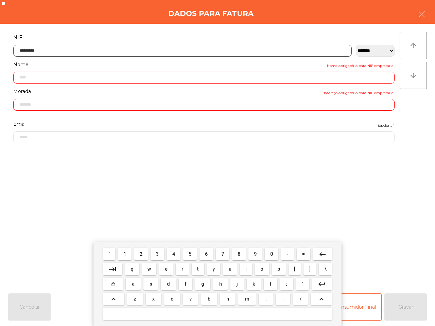
type input "**********"
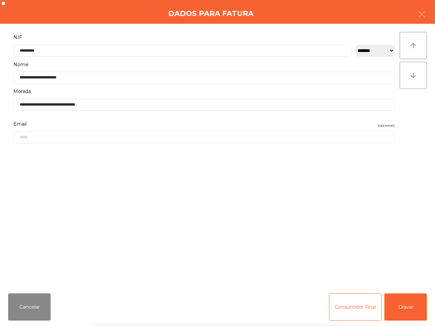
click at [405, 309] on div "` 1 2 3 4 5 6 7 8 9 0 - = keyboard_backspace keyboard_tab q w e r t y u i o p […" at bounding box center [217, 284] width 435 height 84
click at [406, 313] on button "Gravar" at bounding box center [405, 306] width 42 height 27
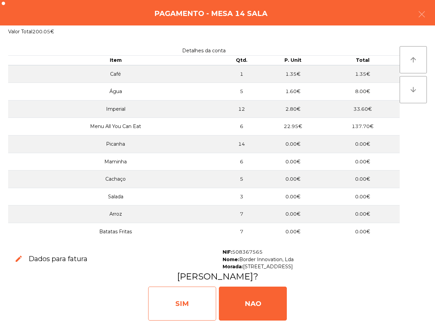
click at [181, 297] on div "SIM" at bounding box center [182, 304] width 68 height 34
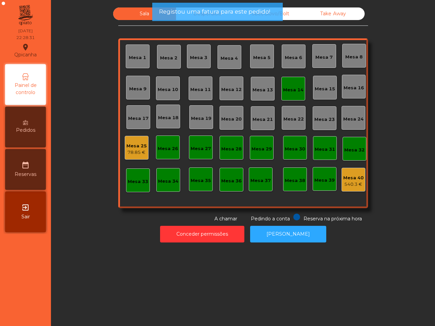
click at [139, 143] on div "Mesa 25" at bounding box center [136, 146] width 20 height 7
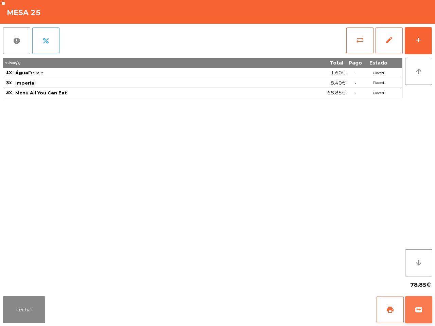
click at [416, 304] on button "wallet" at bounding box center [418, 309] width 27 height 27
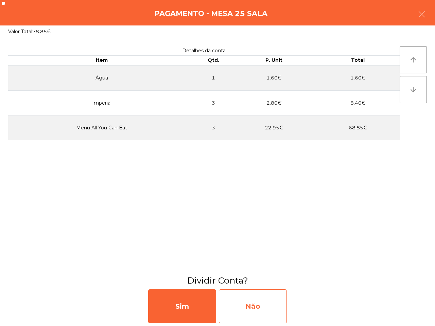
click at [254, 298] on div "Não" at bounding box center [253, 306] width 68 height 34
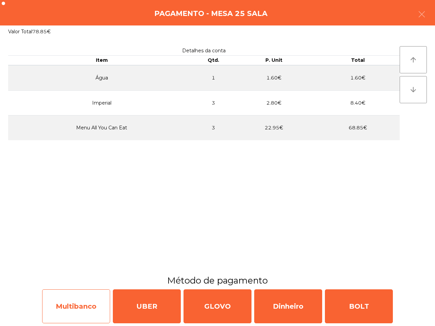
click at [69, 301] on div "Multibanco" at bounding box center [76, 306] width 68 height 34
select select "**"
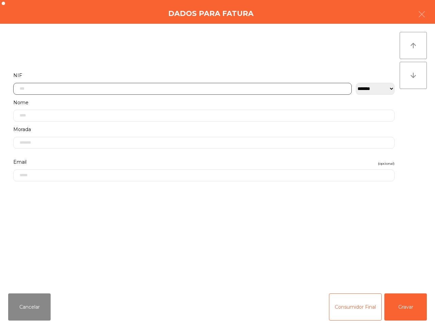
click at [160, 85] on input "text" at bounding box center [182, 89] width 338 height 12
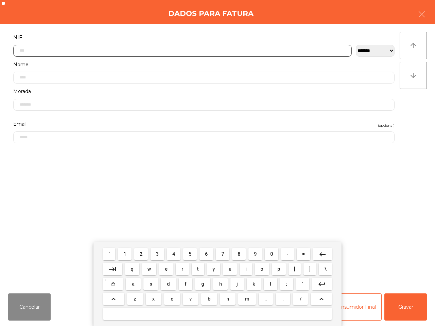
click at [189, 255] on span "5" at bounding box center [189, 253] width 3 height 5
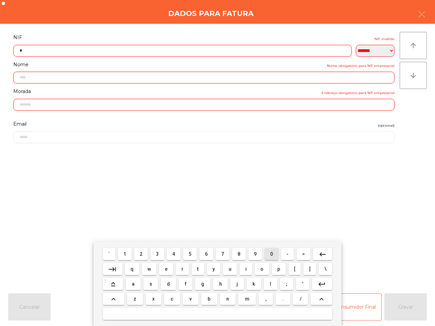
click at [272, 252] on span "0" at bounding box center [271, 253] width 3 height 5
click at [234, 253] on button "8" at bounding box center [239, 254] width 14 height 12
click at [158, 252] on span "3" at bounding box center [157, 253] width 3 height 5
click at [207, 255] on span "6" at bounding box center [206, 253] width 3 height 5
click at [221, 254] on span "7" at bounding box center [222, 253] width 3 height 5
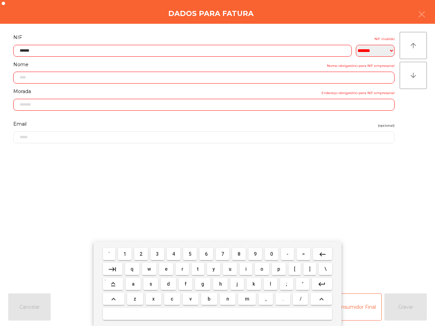
click at [190, 255] on span "5" at bounding box center [189, 253] width 3 height 5
click at [207, 254] on button "6" at bounding box center [206, 254] width 14 height 12
click at [189, 250] on button "5" at bounding box center [190, 254] width 14 height 12
type input "*********"
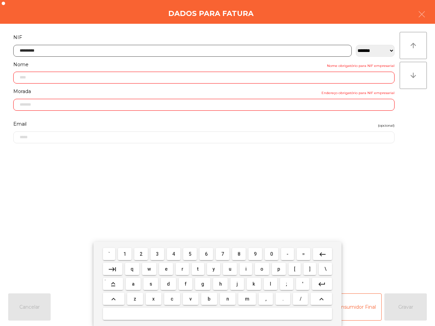
type input "**********"
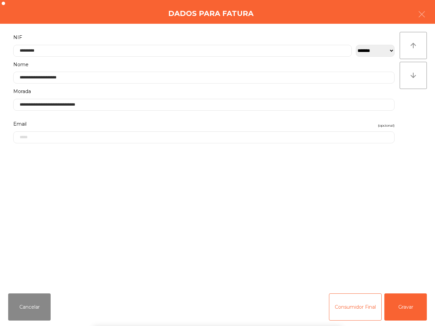
click at [406, 307] on div "` 1 2 3 4 5 6 7 8 9 0 - = keyboard_backspace keyboard_tab q w e r t y u i o p […" at bounding box center [217, 284] width 435 height 84
click at [406, 308] on button "Gravar" at bounding box center [405, 306] width 42 height 27
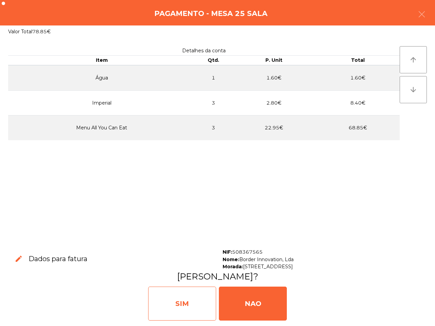
click at [177, 319] on div "SIM" at bounding box center [182, 304] width 68 height 34
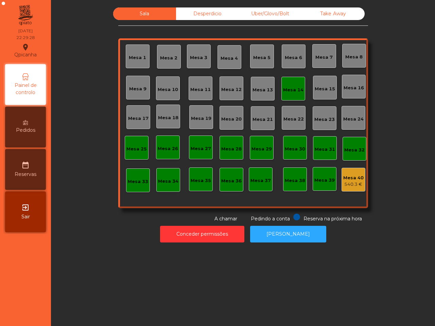
click at [280, 161] on div "Mesa 1 Mesa 2 Mesa 3 Mesa 4 Mesa 5 Mesa 6 Mesa 7 Mesa 8 Mesa 9 Mesa 10 Mesa 11 …" at bounding box center [243, 123] width 250 height 170
click at [290, 97] on div "Mesa 14" at bounding box center [293, 89] width 24 height 24
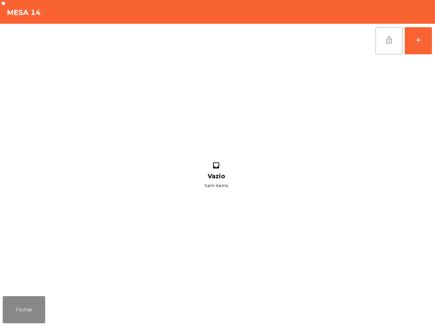
click at [379, 43] on button "lock_open" at bounding box center [388, 40] width 27 height 27
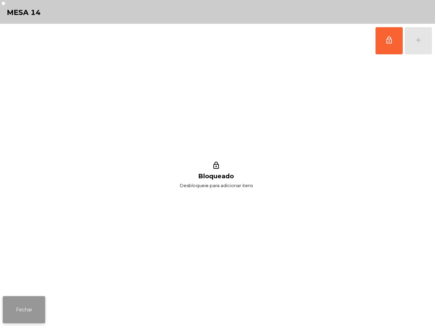
click at [20, 316] on button "Fechar" at bounding box center [24, 309] width 42 height 27
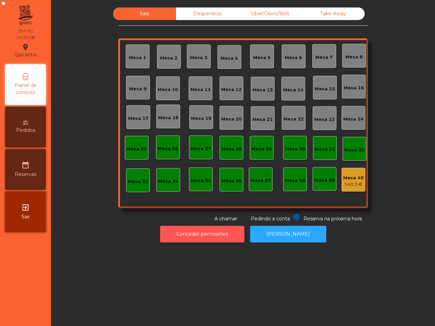
click at [235, 236] on button "Conceder permissões" at bounding box center [202, 234] width 84 height 17
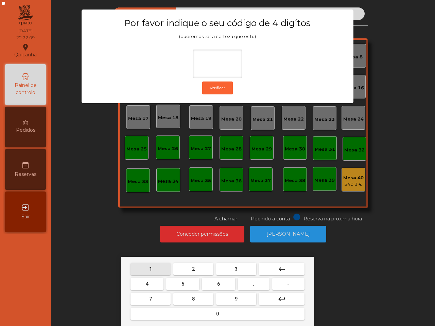
click at [146, 266] on button "1" at bounding box center [150, 269] width 40 height 12
click at [226, 296] on button "9" at bounding box center [236, 299] width 40 height 12
click at [157, 281] on button "4" at bounding box center [146, 284] width 33 height 12
click at [193, 320] on mat-keyboard-key "0" at bounding box center [217, 313] width 177 height 15
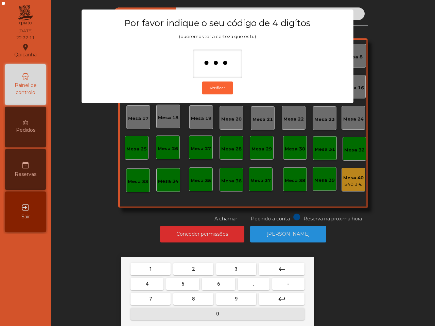
click at [193, 317] on button "0" at bounding box center [217, 314] width 174 height 12
type input "****"
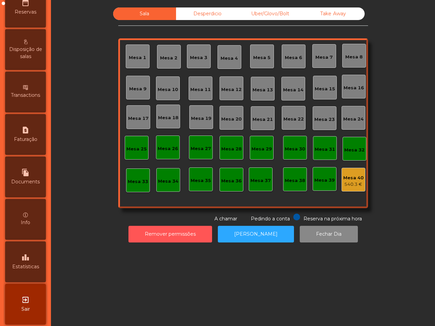
scroll to position [255, 0]
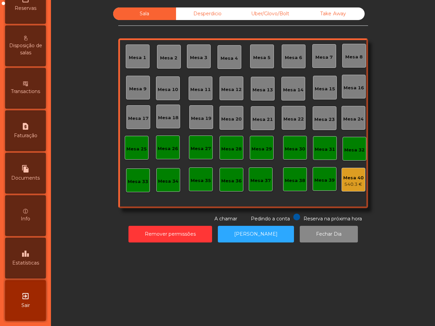
drag, startPoint x: 26, startPoint y: 247, endPoint x: 31, endPoint y: 246, distance: 4.8
click at [28, 250] on icon "leaderboard" at bounding box center [25, 254] width 8 height 8
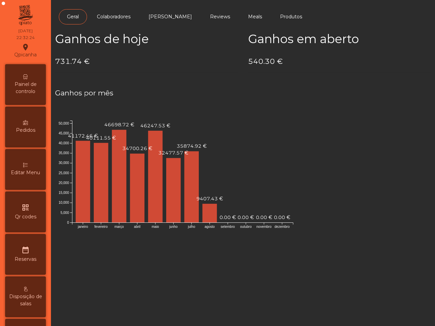
click at [31, 85] on span "Painel de controlo" at bounding box center [25, 88] width 37 height 14
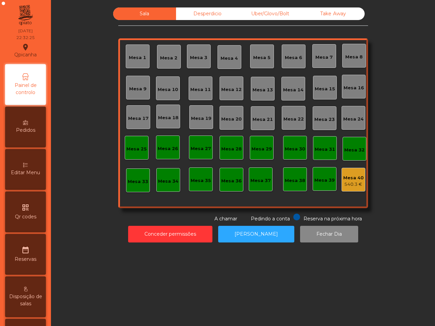
click at [346, 178] on div "Mesa 40" at bounding box center [353, 177] width 20 height 7
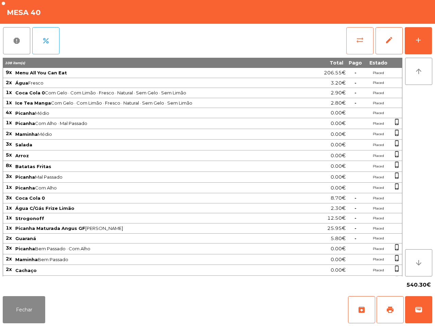
click at [355, 45] on button "sync_alt" at bounding box center [359, 40] width 27 height 27
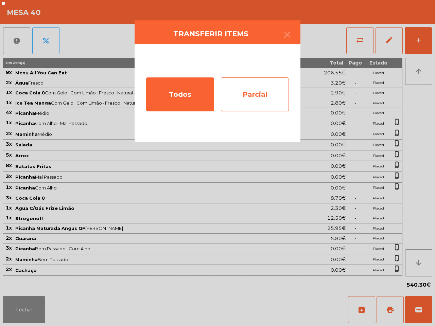
click at [278, 82] on div "Parcial" at bounding box center [255, 94] width 68 height 34
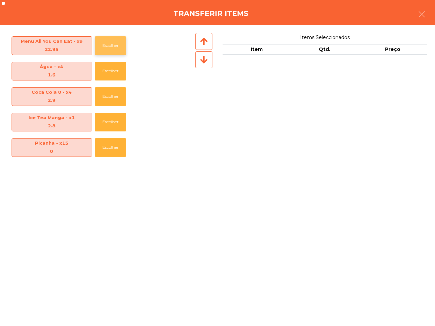
click at [103, 48] on button "Escolher" at bounding box center [110, 45] width 31 height 19
click at [104, 48] on button "Escolher" at bounding box center [110, 45] width 31 height 19
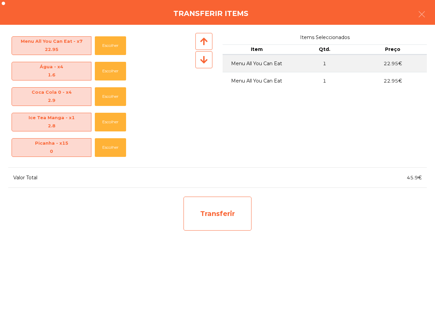
click at [222, 225] on div "Transferir" at bounding box center [217, 214] width 68 height 34
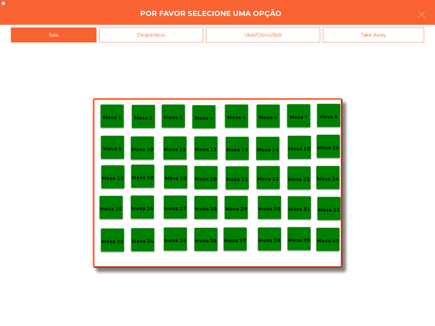
click at [273, 237] on p "Mesa 38" at bounding box center [269, 241] width 22 height 8
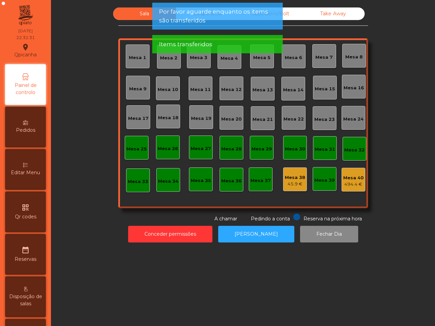
click at [351, 184] on div "494.4 €" at bounding box center [353, 184] width 20 height 7
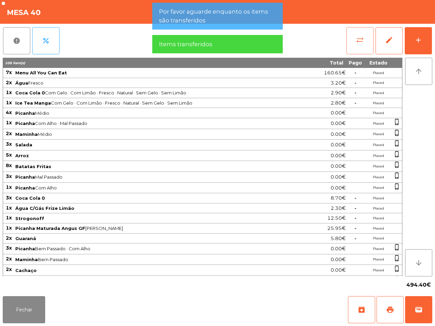
click at [362, 45] on button "sync_alt" at bounding box center [359, 40] width 27 height 27
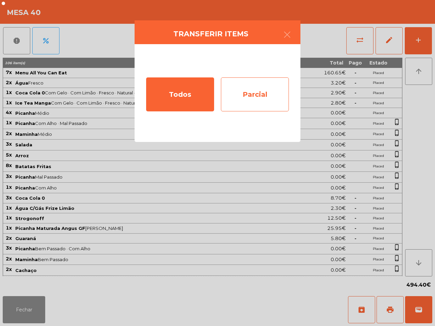
click at [255, 94] on div "Parcial" at bounding box center [255, 94] width 68 height 34
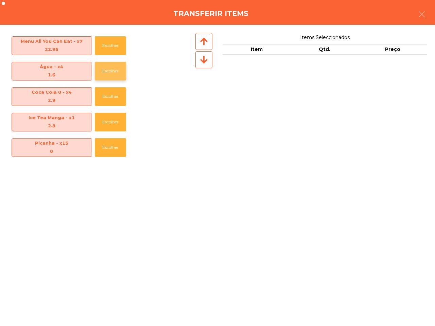
drag, startPoint x: 96, startPoint y: 68, endPoint x: 102, endPoint y: 70, distance: 6.8
click at [96, 68] on button "Escolher" at bounding box center [110, 71] width 31 height 19
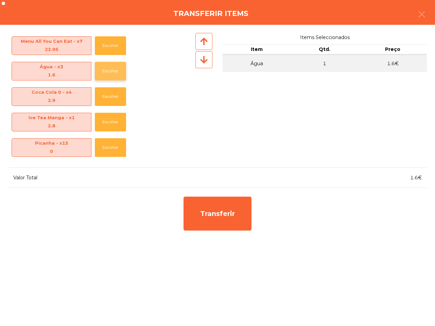
click at [104, 70] on button "Escolher" at bounding box center [110, 71] width 31 height 19
click at [105, 70] on button "Escolher" at bounding box center [110, 71] width 31 height 19
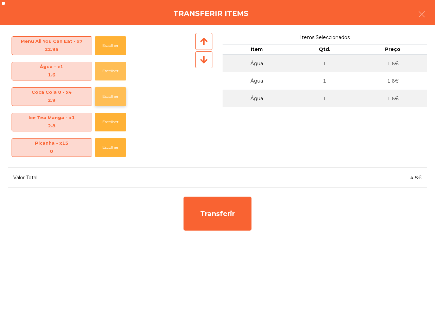
click at [105, 70] on button "Escolher" at bounding box center [110, 71] width 31 height 19
click at [106, 70] on button "Escolher" at bounding box center [110, 71] width 31 height 19
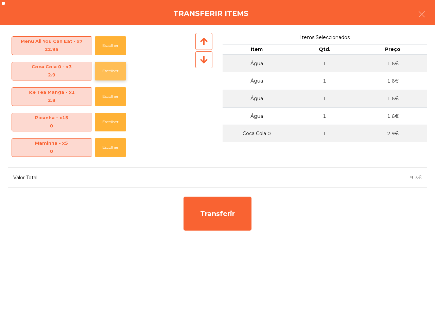
click at [106, 70] on button "Escolher" at bounding box center [110, 71] width 31 height 19
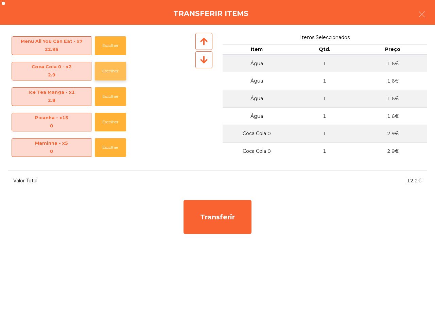
click at [106, 70] on button "Escolher" at bounding box center [110, 71] width 31 height 19
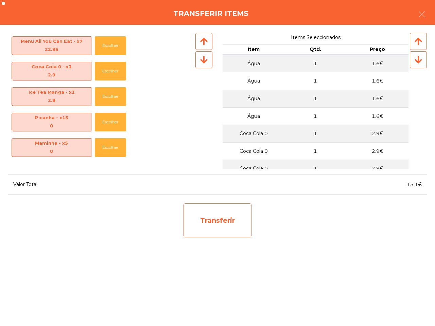
drag, startPoint x: 207, startPoint y: 200, endPoint x: 220, endPoint y: 208, distance: 14.9
click at [209, 200] on div "Transferir" at bounding box center [217, 220] width 75 height 41
click at [220, 208] on div "Transferir" at bounding box center [217, 220] width 68 height 34
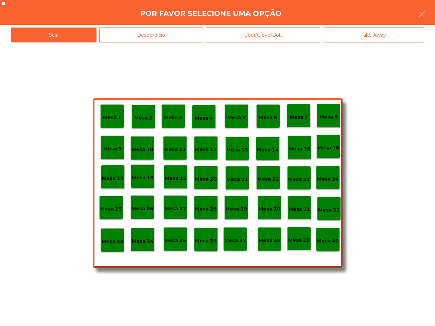
click at [297, 246] on div "Mesa 39" at bounding box center [299, 239] width 24 height 24
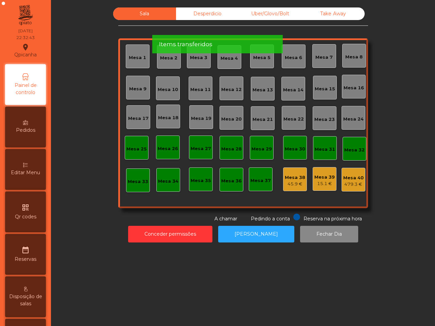
click at [352, 173] on div "Mesa 40 479.3 €" at bounding box center [353, 180] width 20 height 16
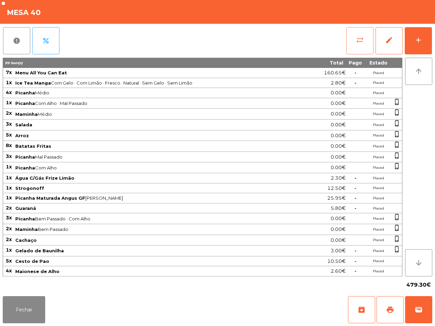
click at [358, 53] on button "sync_alt" at bounding box center [359, 40] width 27 height 27
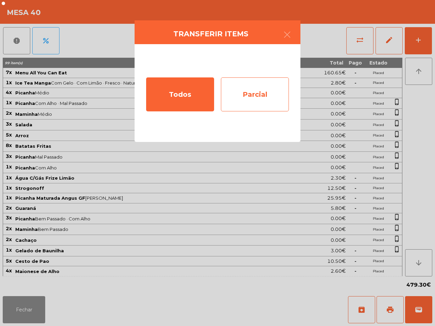
click at [239, 86] on div "Parcial" at bounding box center [255, 94] width 68 height 34
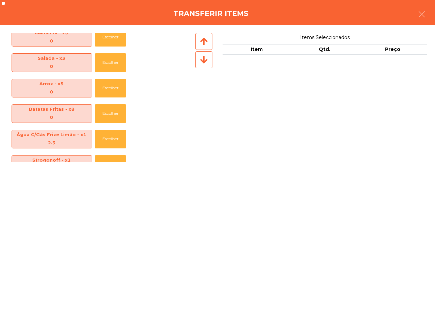
scroll to position [127, 0]
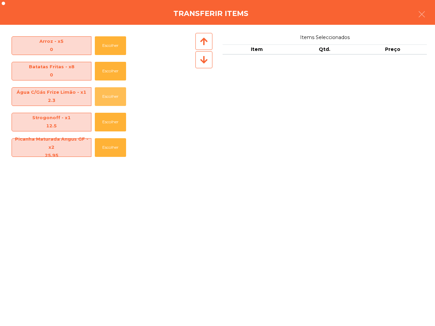
click at [101, 87] on button "Escolher" at bounding box center [110, 96] width 31 height 19
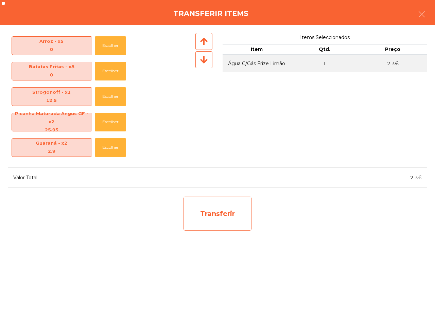
click at [204, 220] on div "Transferir" at bounding box center [217, 214] width 68 height 34
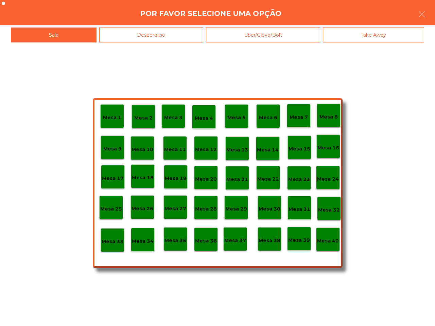
click at [269, 241] on p "Mesa 38" at bounding box center [269, 241] width 22 height 8
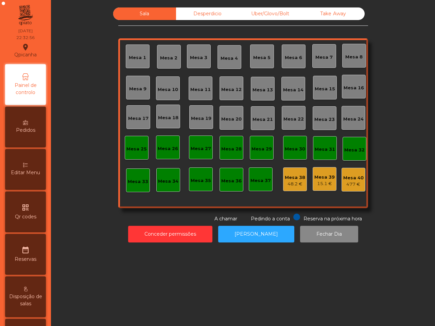
click at [315, 186] on div "15.1 €" at bounding box center [324, 183] width 20 height 7
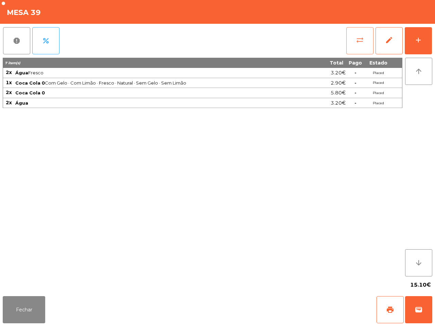
click at [367, 46] on button "sync_alt" at bounding box center [359, 40] width 27 height 27
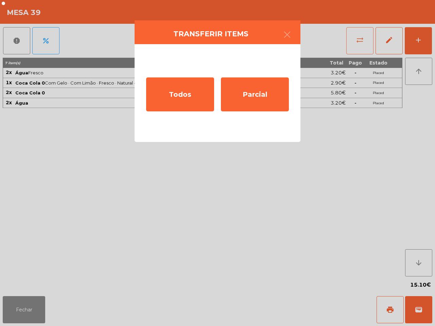
click at [201, 88] on div "Todos" at bounding box center [180, 94] width 68 height 34
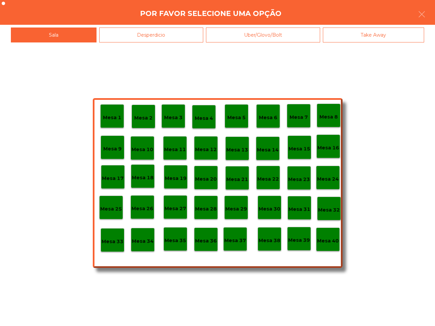
click at [282, 243] on div "Mesa 1 Mesa 2 Mesa 3 Mesa 4 Mesa 5 Mesa 6 Mesa 7 Mesa 8 Mesa 9 Mesa 10 Mesa 11 …" at bounding box center [218, 183] width 250 height 170
click at [276, 243] on p "Mesa 38" at bounding box center [269, 241] width 22 height 8
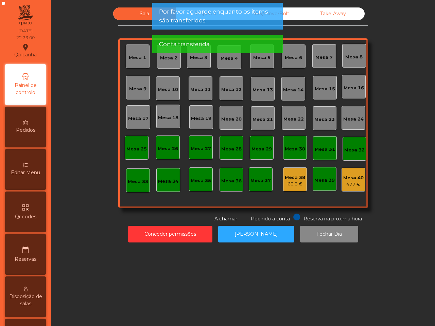
click at [355, 183] on div "477 €" at bounding box center [353, 184] width 20 height 7
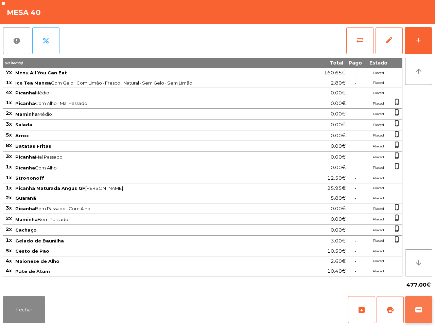
click at [415, 299] on button "wallet" at bounding box center [418, 309] width 27 height 27
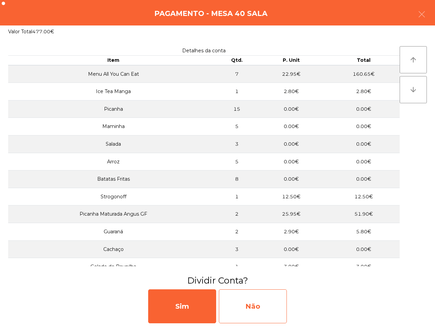
click at [274, 308] on div "Não" at bounding box center [253, 306] width 68 height 34
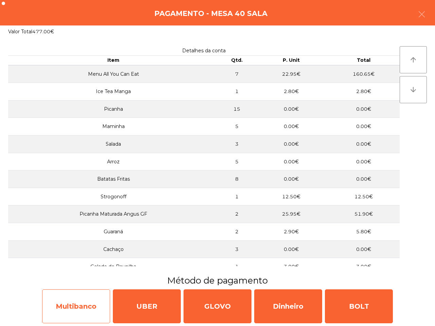
click at [87, 308] on div "Multibanco" at bounding box center [76, 306] width 68 height 34
select select "**"
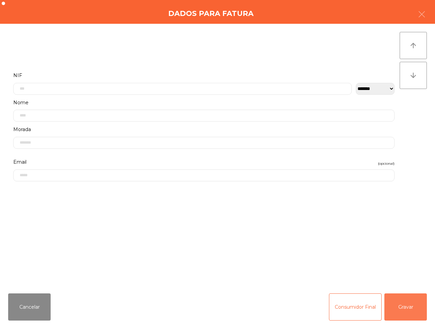
drag, startPoint x: 413, startPoint y: 296, endPoint x: 408, endPoint y: 296, distance: 5.1
click at [413, 296] on button "Gravar" at bounding box center [405, 306] width 42 height 27
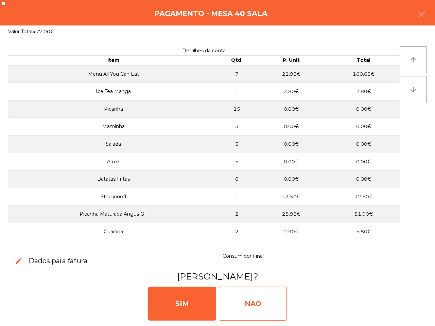
click at [261, 301] on div "NAO" at bounding box center [253, 304] width 68 height 34
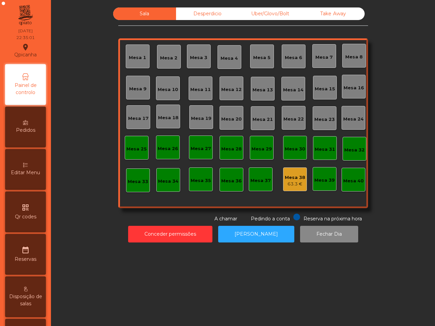
click at [294, 182] on div "63.3 €" at bounding box center [294, 184] width 20 height 7
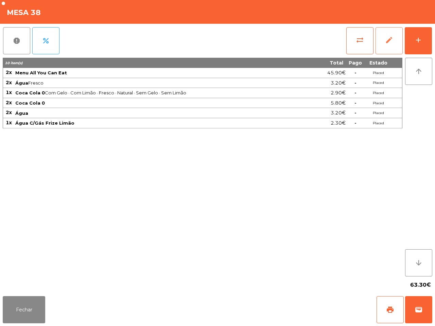
click at [393, 42] on button "edit" at bounding box center [388, 40] width 27 height 27
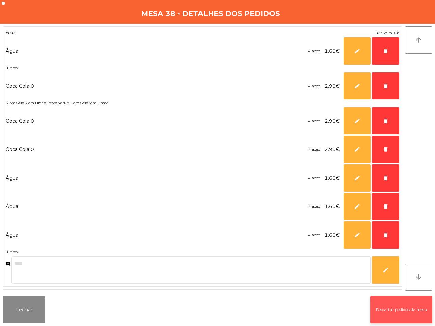
click at [395, 302] on button "Discartar pedidos da mesa" at bounding box center [401, 309] width 62 height 27
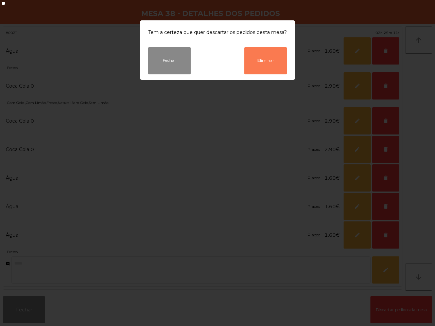
click at [269, 65] on button "Eliminar" at bounding box center [265, 60] width 42 height 27
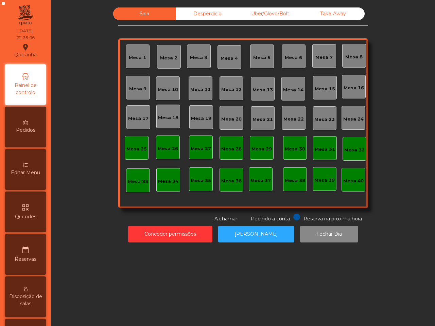
click at [198, 14] on div "Desperdicio" at bounding box center [207, 13] width 63 height 13
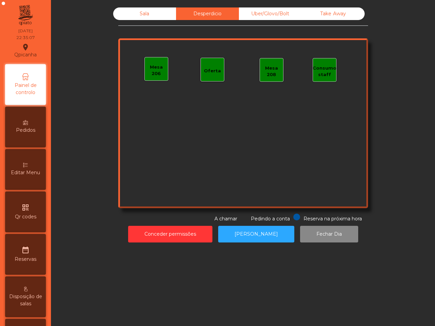
click at [286, 17] on div "Uber/Glovo/Bolt" at bounding box center [270, 13] width 63 height 13
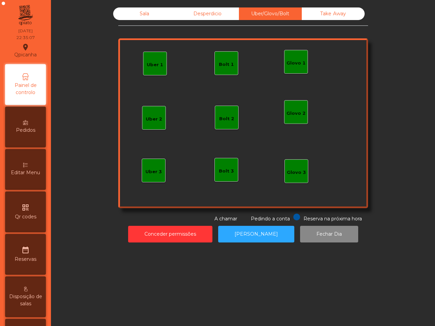
click at [333, 12] on div "Take Away" at bounding box center [332, 13] width 63 height 13
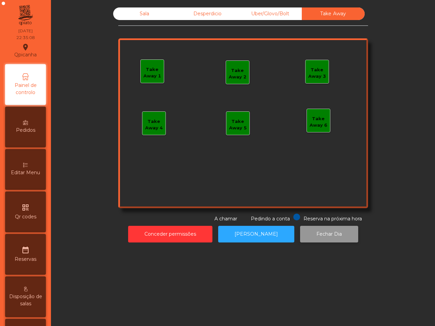
click at [326, 240] on button "Fechar Dia" at bounding box center [329, 234] width 58 height 17
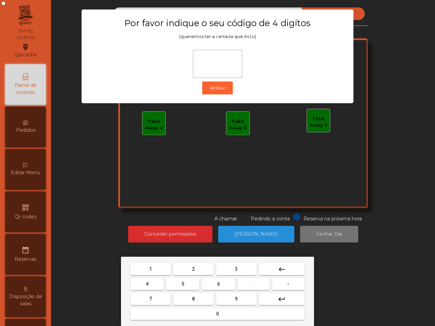
drag, startPoint x: 207, startPoint y: 294, endPoint x: 221, endPoint y: 296, distance: 13.3
click at [207, 295] on button "8" at bounding box center [193, 299] width 40 height 12
click at [237, 296] on button "9" at bounding box center [236, 299] width 40 height 12
click at [147, 269] on button "1" at bounding box center [150, 269] width 40 height 12
drag, startPoint x: 204, startPoint y: 268, endPoint x: 204, endPoint y: 259, distance: 8.5
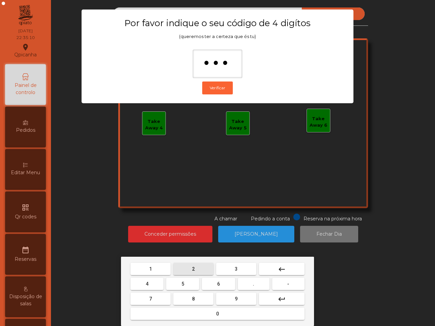
click at [204, 268] on button "2" at bounding box center [193, 269] width 40 height 12
type input "****"
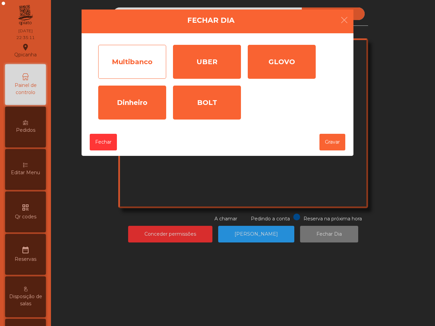
click at [157, 67] on div "Multibanco" at bounding box center [132, 62] width 68 height 34
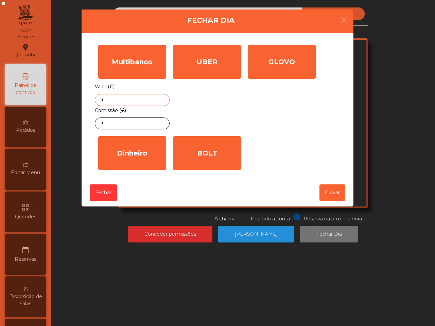
click at [140, 102] on input "*" at bounding box center [132, 100] width 75 height 12
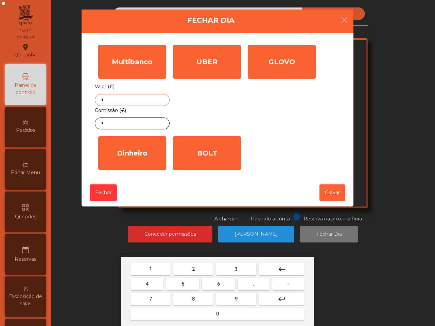
click at [158, 275] on mat-keyboard-key "1" at bounding box center [150, 268] width 43 height 15
click at [157, 272] on button "1" at bounding box center [150, 269] width 40 height 12
click at [158, 271] on button "1" at bounding box center [150, 269] width 40 height 12
click at [148, 284] on span "4" at bounding box center [147, 283] width 3 height 5
click at [241, 267] on button "3" at bounding box center [236, 269] width 40 height 12
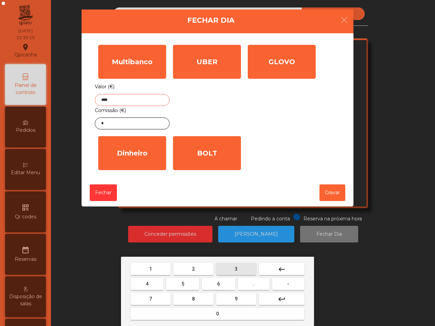
click at [251, 284] on button "." at bounding box center [254, 284] width 32 height 12
click at [193, 316] on button "0" at bounding box center [217, 314] width 174 height 12
drag, startPoint x: 185, startPoint y: 280, endPoint x: 185, endPoint y: 260, distance: 20.4
click at [185, 280] on button "5" at bounding box center [182, 284] width 33 height 12
type input "*******"
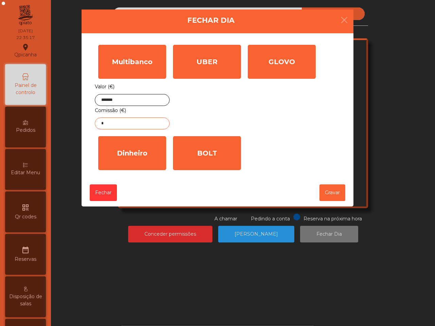
click at [131, 128] on input "*" at bounding box center [132, 123] width 75 height 12
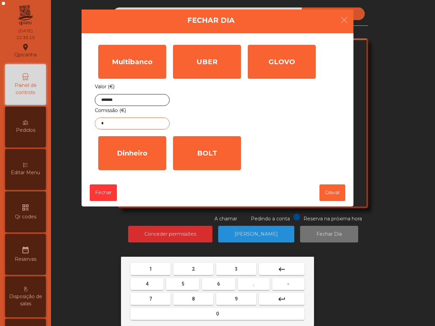
click at [192, 266] on span "2" at bounding box center [193, 268] width 3 height 5
click at [253, 282] on span "." at bounding box center [253, 283] width 1 height 5
drag, startPoint x: 154, startPoint y: 282, endPoint x: 156, endPoint y: 268, distance: 15.0
click at [155, 282] on button "4" at bounding box center [146, 284] width 33 height 12
click at [157, 265] on button "1" at bounding box center [150, 269] width 40 height 12
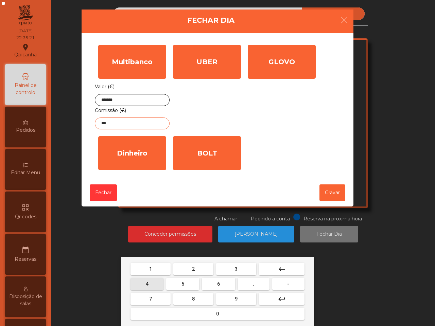
type input "****"
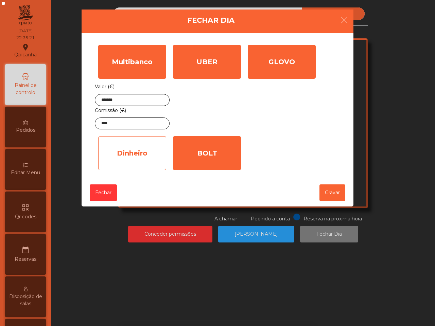
click at [119, 168] on div "Dinheiro" at bounding box center [132, 153] width 68 height 34
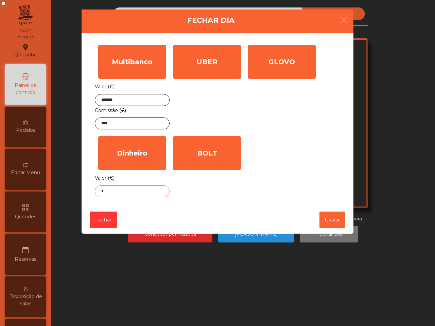
click at [116, 194] on input "*" at bounding box center [132, 191] width 75 height 12
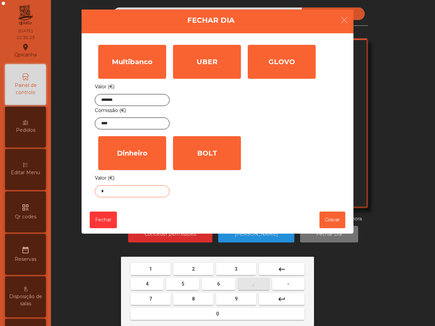
click at [253, 281] on span "." at bounding box center [253, 283] width 1 height 5
click at [165, 269] on button "1" at bounding box center [150, 269] width 40 height 12
type input "**"
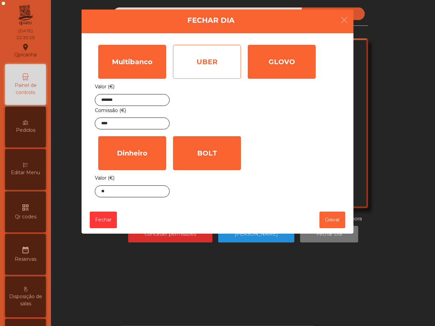
click at [217, 76] on div "UBER" at bounding box center [207, 62] width 68 height 34
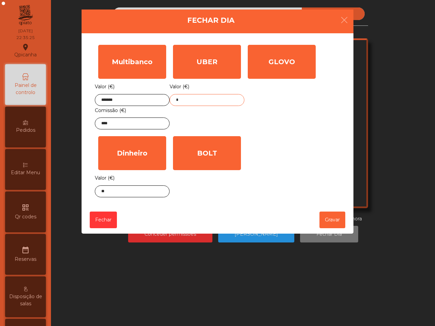
click at [205, 102] on input "*" at bounding box center [206, 100] width 75 height 12
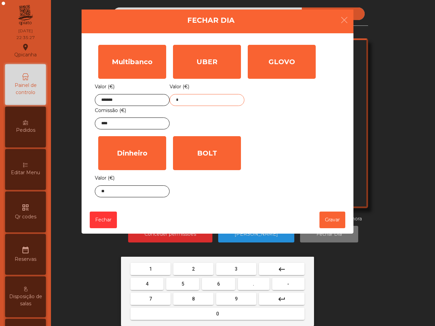
click at [227, 283] on button "6" at bounding box center [218, 284] width 33 height 12
click at [193, 283] on button "5" at bounding box center [182, 284] width 33 height 12
drag, startPoint x: 250, startPoint y: 284, endPoint x: 198, endPoint y: 286, distance: 52.3
click at [250, 284] on button "." at bounding box center [254, 284] width 32 height 12
click at [190, 284] on button "5" at bounding box center [182, 284] width 33 height 12
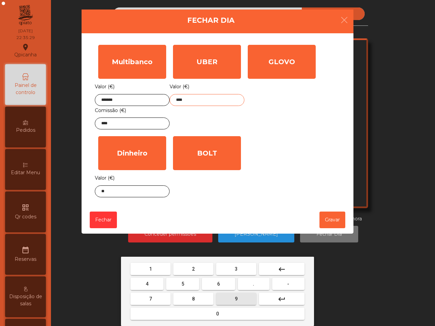
click at [231, 298] on button "9" at bounding box center [236, 299] width 40 height 12
type input "*****"
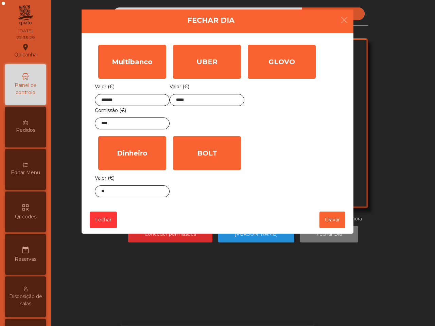
click at [268, 184] on div "Multibanco Valor (€) ******* Comissão (€) **** UBER Valor (€) ***** GLOVO Valor…" at bounding box center [217, 120] width 245 height 159
drag, startPoint x: 328, startPoint y: 224, endPoint x: 332, endPoint y: 214, distance: 10.8
click at [328, 224] on button "Gravar" at bounding box center [332, 219] width 26 height 17
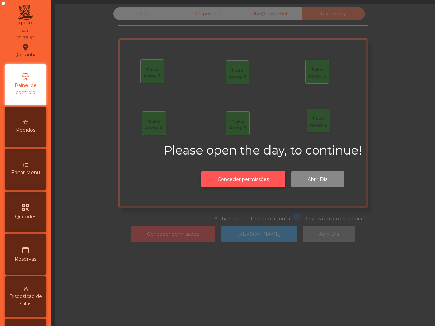
click at [257, 172] on button "Conceder permissões" at bounding box center [243, 179] width 84 height 17
